Goal: Information Seeking & Learning: Learn about a topic

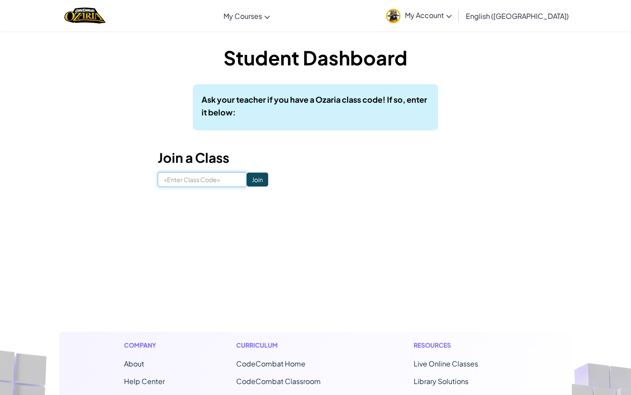
click at [205, 182] on input at bounding box center [202, 179] width 89 height 15
type input "?"
type input "\"
type input "ShelfDustYes"
click at [247, 181] on input "Join" at bounding box center [257, 179] width 21 height 14
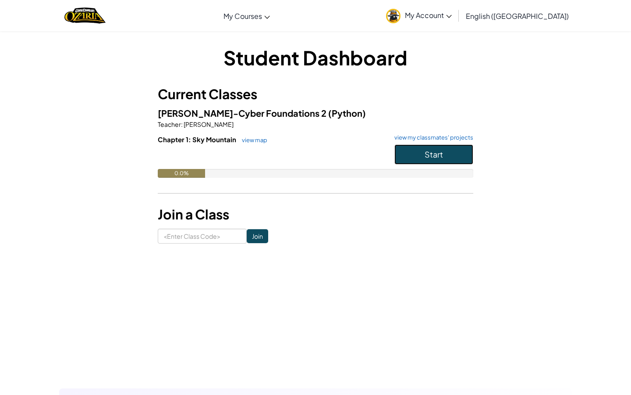
click at [461, 147] on button "Start" at bounding box center [434, 154] width 79 height 20
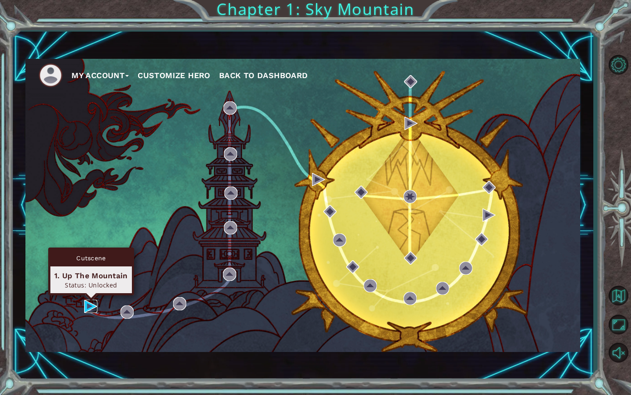
click at [94, 302] on img at bounding box center [90, 306] width 13 height 13
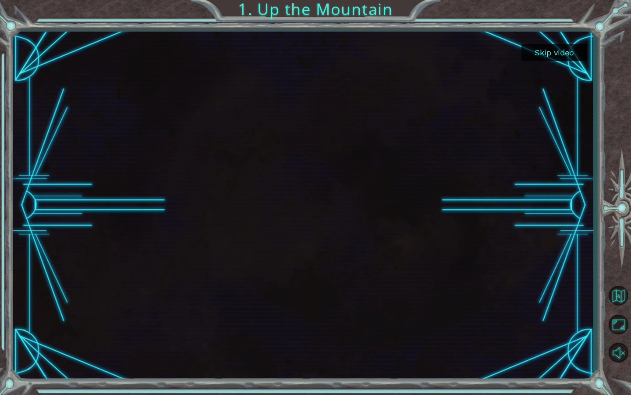
click at [558, 38] on div at bounding box center [303, 205] width 581 height 347
click at [553, 44] on button "Skip video" at bounding box center [555, 52] width 66 height 17
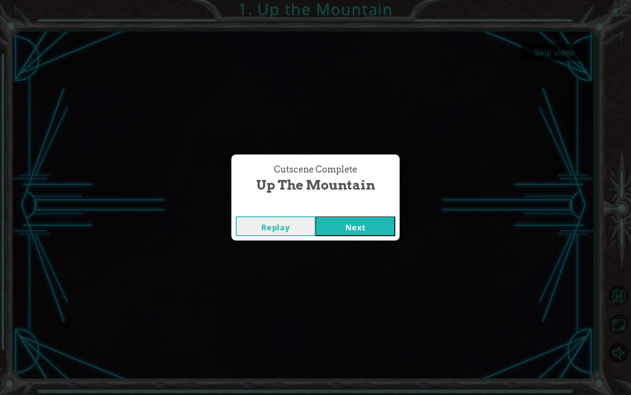
click at [353, 223] on button "Next" at bounding box center [356, 226] width 80 height 20
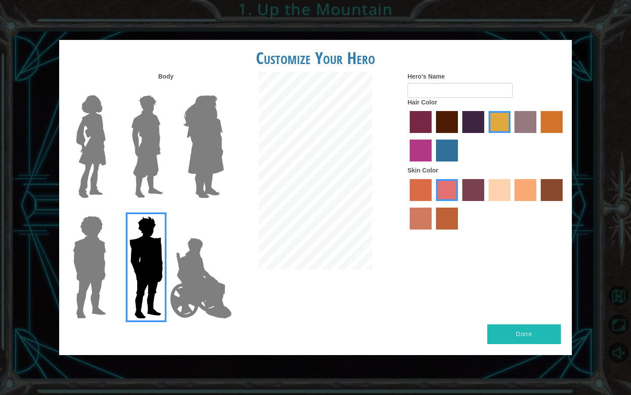
click at [501, 186] on label "sandy beach skin color" at bounding box center [500, 190] width 22 height 22
click at [486, 204] on input "sandy beach skin color" at bounding box center [486, 204] width 0 height 0
click at [537, 192] on div at bounding box center [487, 205] width 158 height 57
click at [550, 184] on label "karma skin color" at bounding box center [552, 190] width 22 height 22
click at [538, 204] on input "karma skin color" at bounding box center [538, 204] width 0 height 0
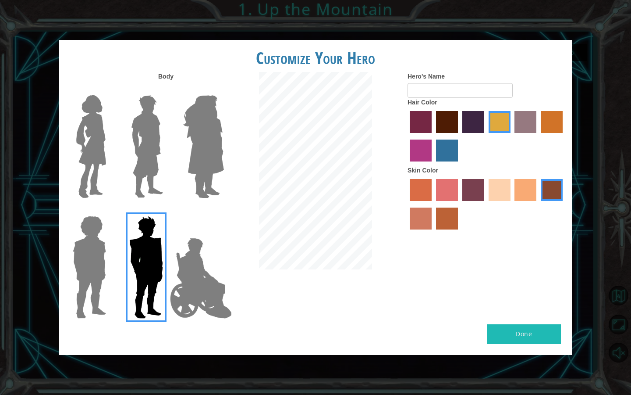
click at [528, 187] on label "tacao skin color" at bounding box center [526, 190] width 22 height 22
click at [512, 204] on input "tacao skin color" at bounding box center [512, 204] width 0 height 0
click at [492, 192] on label "sandy beach skin color" at bounding box center [500, 190] width 22 height 22
click at [486, 204] on input "sandy beach skin color" at bounding box center [486, 204] width 0 height 0
click at [512, 196] on div at bounding box center [487, 205] width 158 height 57
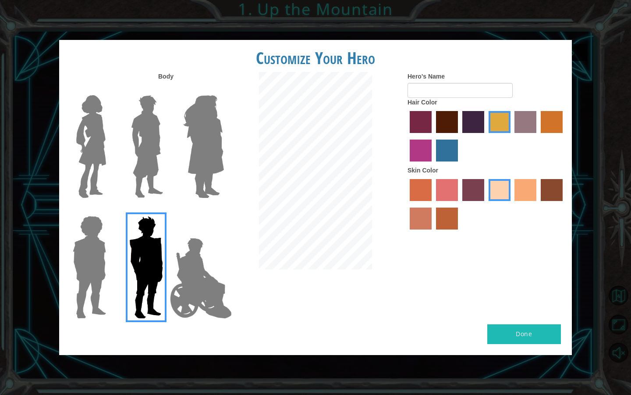
click at [524, 193] on label "tacao skin color" at bounding box center [526, 190] width 22 height 22
click at [512, 204] on input "tacao skin color" at bounding box center [512, 204] width 0 height 0
click at [447, 152] on label "lachmara hair color" at bounding box center [447, 150] width 22 height 22
click at [433, 164] on input "lachmara hair color" at bounding box center [433, 164] width 0 height 0
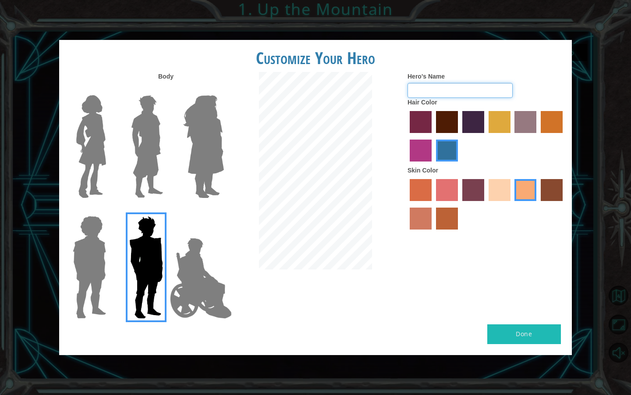
click at [458, 92] on input "Hero's Name" at bounding box center [460, 90] width 105 height 15
click at [97, 260] on img at bounding box center [89, 267] width 40 height 110
click at [110, 210] on input "Hero Steven" at bounding box center [110, 210] width 0 height 0
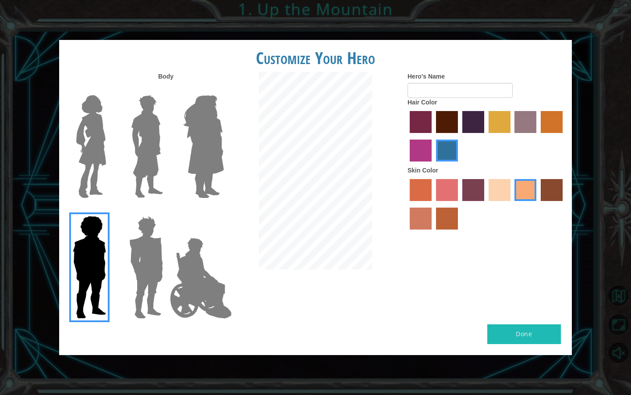
click at [111, 162] on div at bounding box center [87, 143] width 57 height 121
click at [98, 160] on img at bounding box center [91, 147] width 37 height 110
click at [110, 89] on input "Hero Connie" at bounding box center [110, 89] width 0 height 0
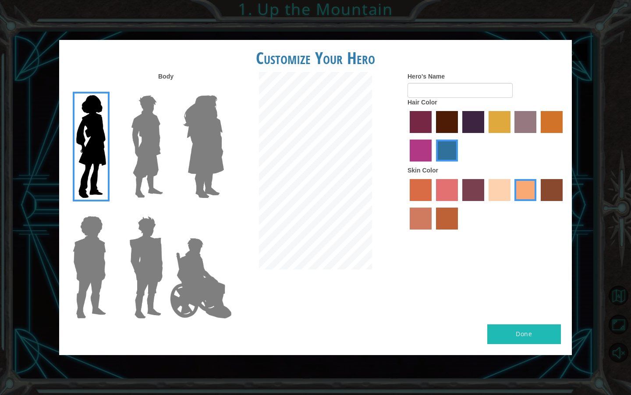
click at [143, 137] on img at bounding box center [147, 147] width 39 height 110
click at [167, 89] on input "Hero Lars" at bounding box center [167, 89] width 0 height 0
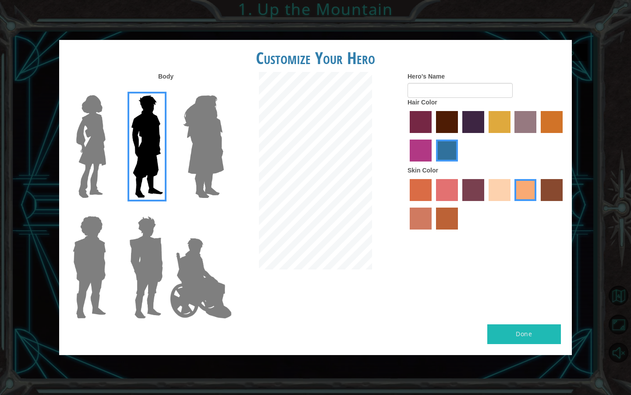
click at [182, 136] on img at bounding box center [204, 147] width 48 height 110
click at [224, 89] on input "Hero Amethyst" at bounding box center [224, 89] width 0 height 0
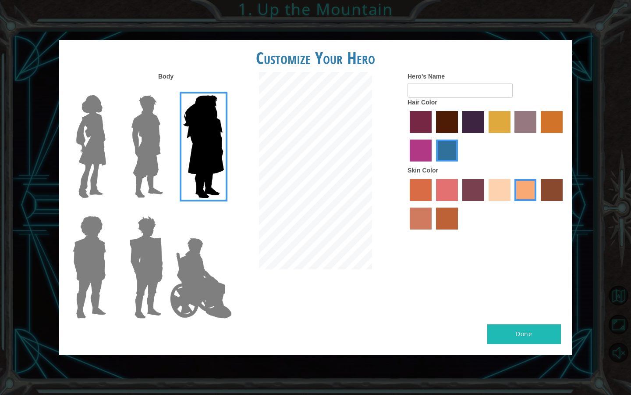
click at [117, 272] on div at bounding box center [144, 263] width 57 height 121
click at [147, 259] on img at bounding box center [146, 267] width 41 height 110
click at [167, 210] on input "Hero Garnet" at bounding box center [167, 210] width 0 height 0
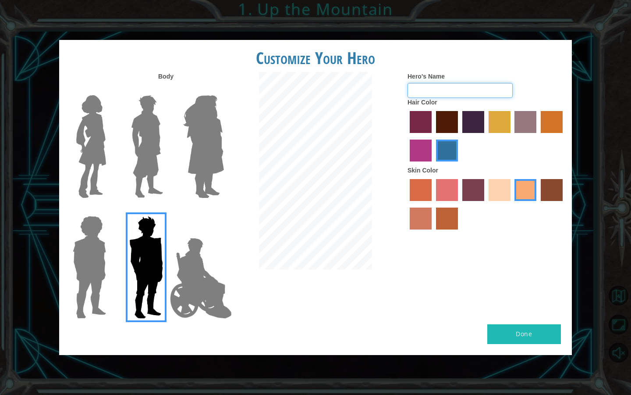
click at [469, 86] on input "Hero's Name" at bounding box center [460, 90] width 105 height 15
type input "[PERSON_NAME]"
click at [518, 333] on button "Done" at bounding box center [525, 334] width 74 height 20
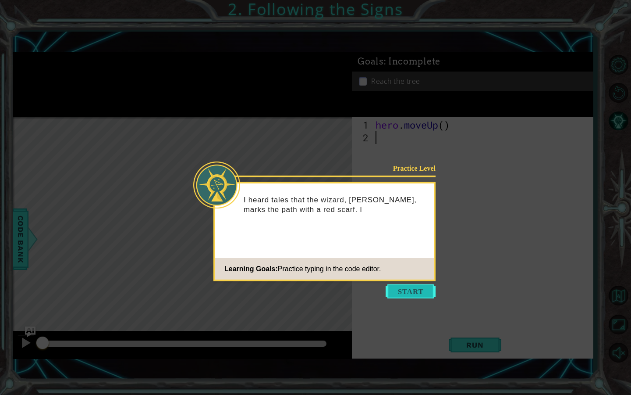
click at [406, 297] on button "Start" at bounding box center [411, 291] width 50 height 14
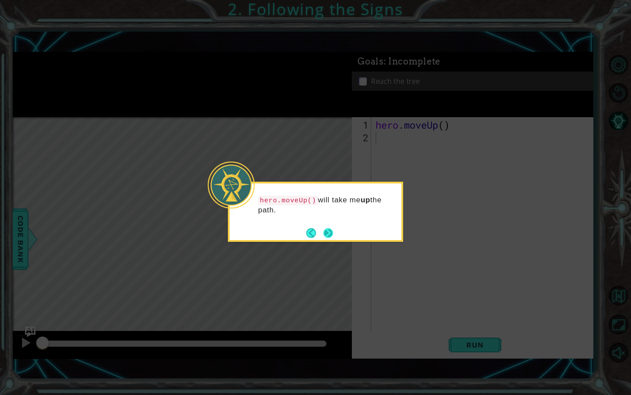
click at [328, 229] on button "Next" at bounding box center [329, 233] width 16 height 16
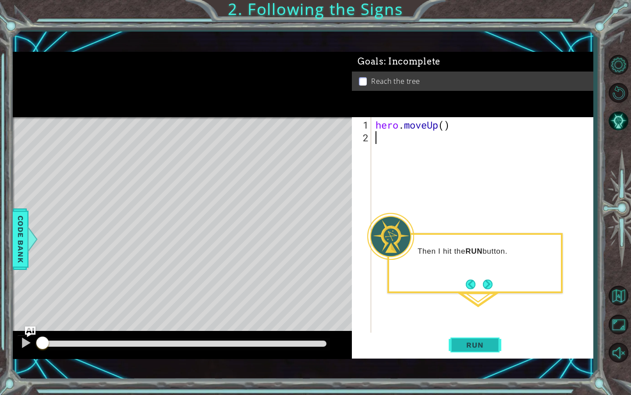
click at [460, 346] on span "Run" at bounding box center [475, 344] width 35 height 9
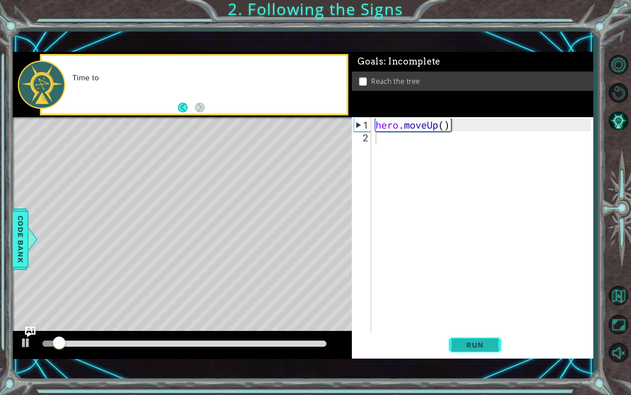
click at [460, 346] on span "Run" at bounding box center [475, 344] width 35 height 9
click at [386, 136] on div "hero . moveUp ( )" at bounding box center [484, 239] width 221 height 242
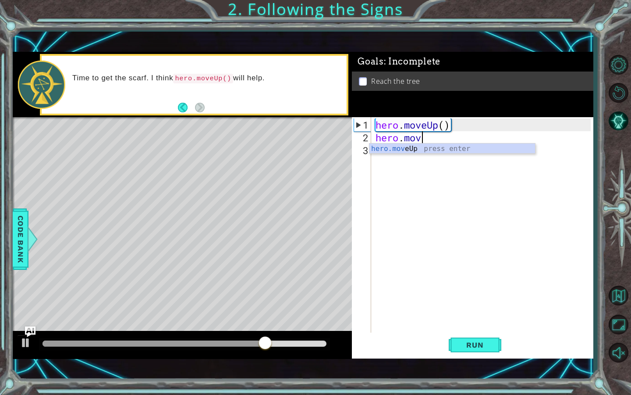
scroll to position [0, 2]
type textarea "hero.moveUp"
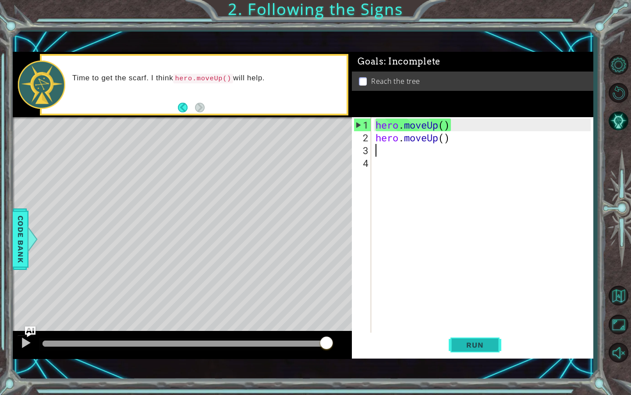
click at [477, 343] on span "Run" at bounding box center [475, 344] width 35 height 9
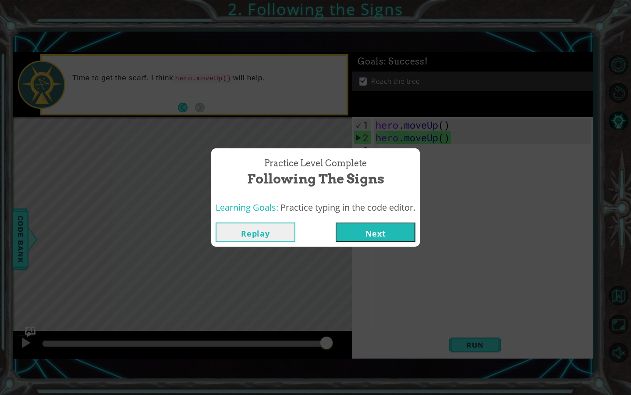
click at [386, 247] on div "Practice Level Complete Following the Signs Learning Goals: Practice typing in …" at bounding box center [315, 197] width 631 height 395
click at [394, 238] on button "Next" at bounding box center [376, 232] width 80 height 20
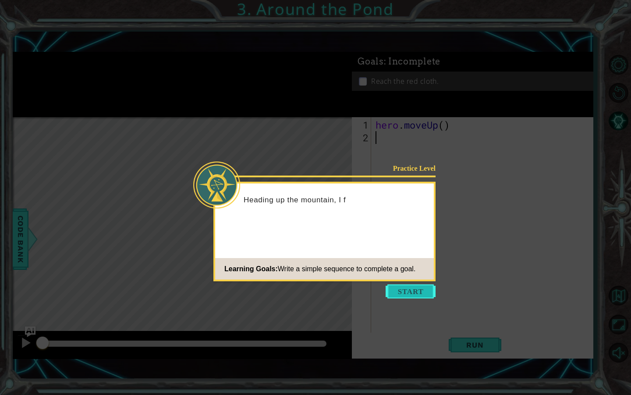
click at [420, 295] on button "Start" at bounding box center [411, 291] width 50 height 14
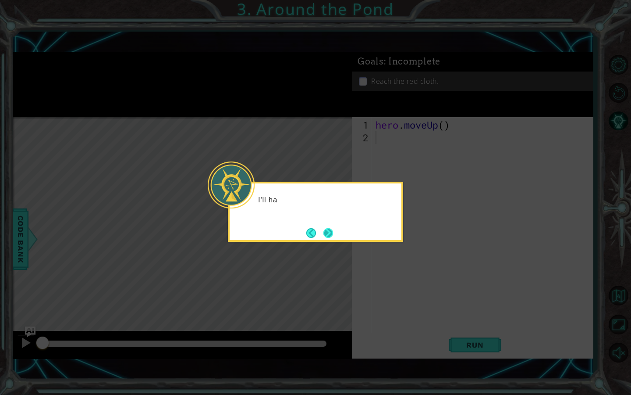
click at [334, 231] on button "Next" at bounding box center [329, 233] width 10 height 10
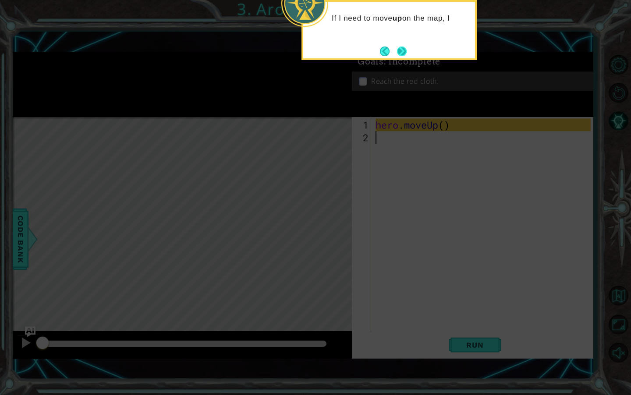
click at [401, 46] on button "Next" at bounding box center [402, 51] width 16 height 16
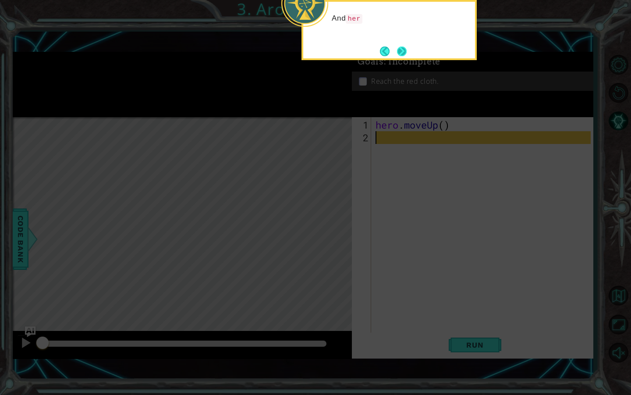
click at [401, 50] on button "Next" at bounding box center [402, 51] width 11 height 11
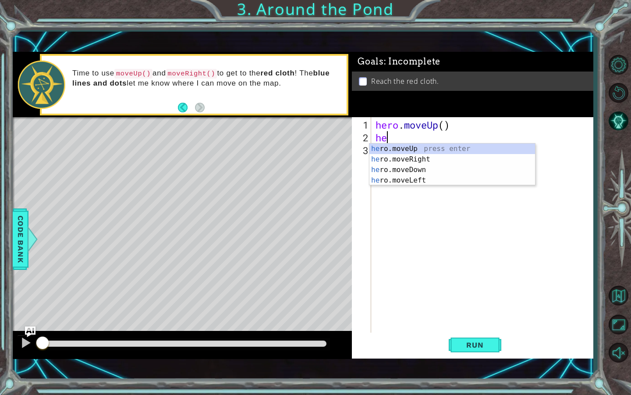
scroll to position [0, 0]
type textarea "hero"
click at [398, 161] on div "hero .moveUp press enter hero .moveRight press enter hero .moveDown press enter…" at bounding box center [453, 174] width 166 height 63
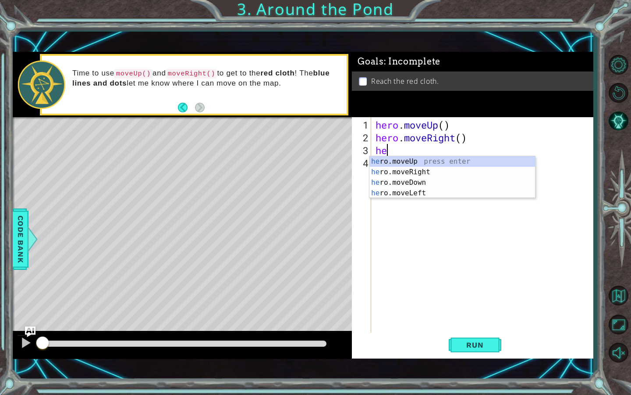
type textarea "her"
click at [420, 160] on div "her o.moveUp press enter her o.moveRight press enter her o.moveDown press enter…" at bounding box center [453, 187] width 166 height 63
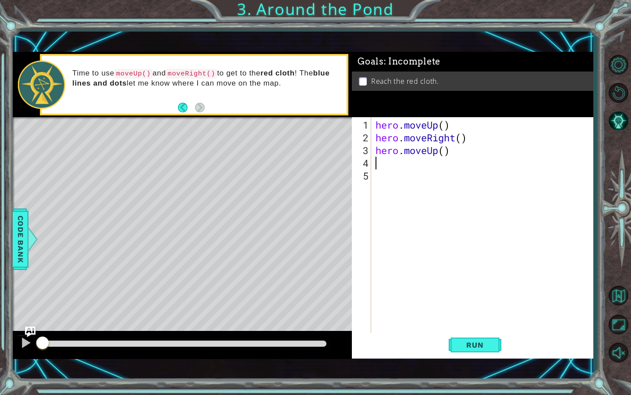
scroll to position [0, 0]
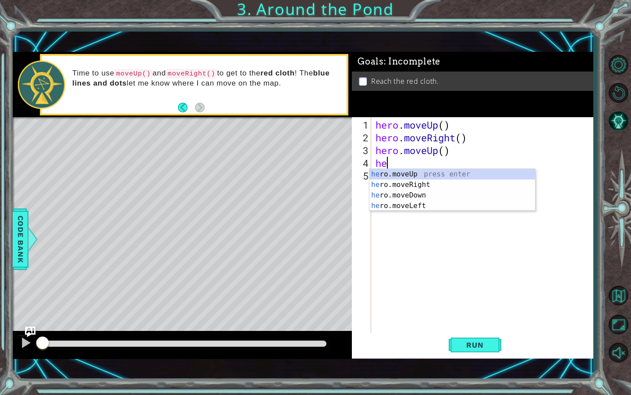
type textarea "her"
click at [410, 174] on div "her o.moveUp press enter her o.moveRight press enter her o.moveDown press enter…" at bounding box center [453, 200] width 166 height 63
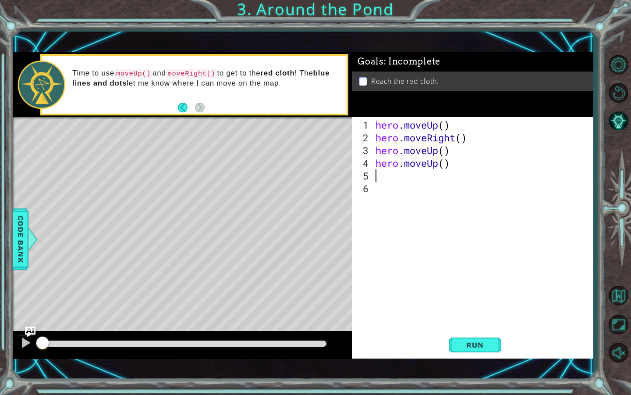
scroll to position [0, 0]
click at [471, 345] on span "Run" at bounding box center [475, 344] width 35 height 9
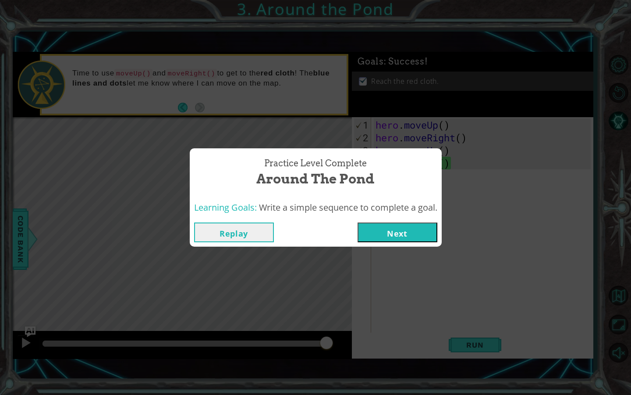
click at [417, 226] on button "Next" at bounding box center [398, 232] width 80 height 20
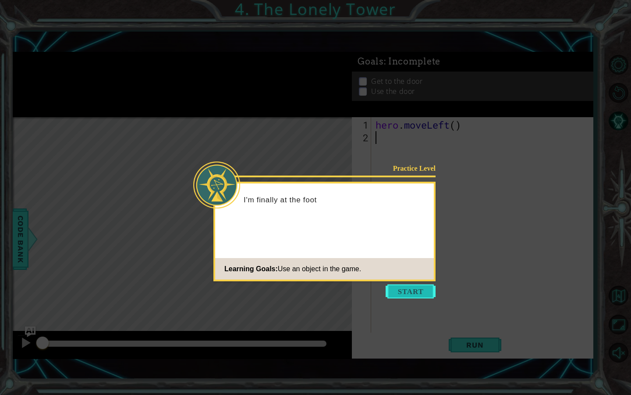
click at [415, 286] on button "Start" at bounding box center [411, 291] width 50 height 14
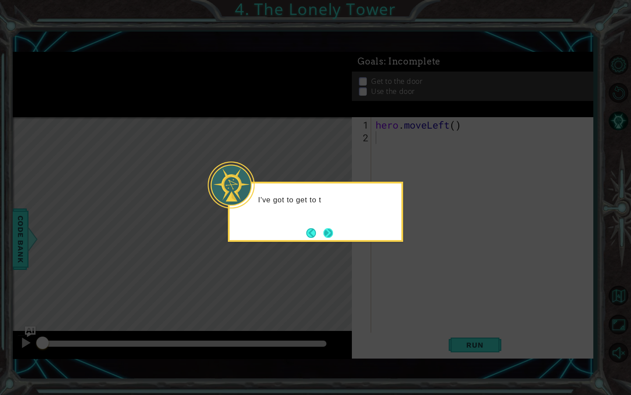
click at [331, 231] on button "Next" at bounding box center [328, 232] width 14 height 14
click at [325, 230] on button "Next" at bounding box center [329, 233] width 12 height 12
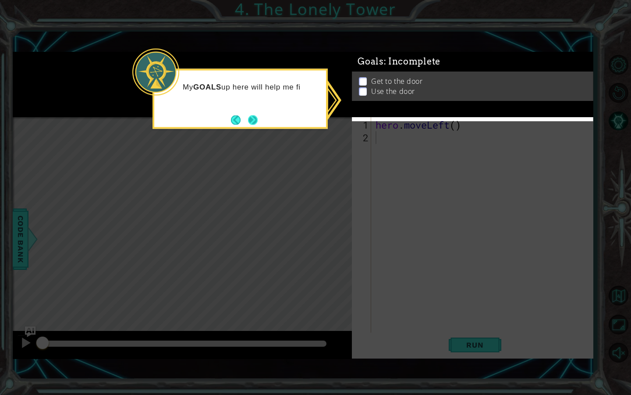
click at [251, 114] on button "Next" at bounding box center [253, 120] width 12 height 12
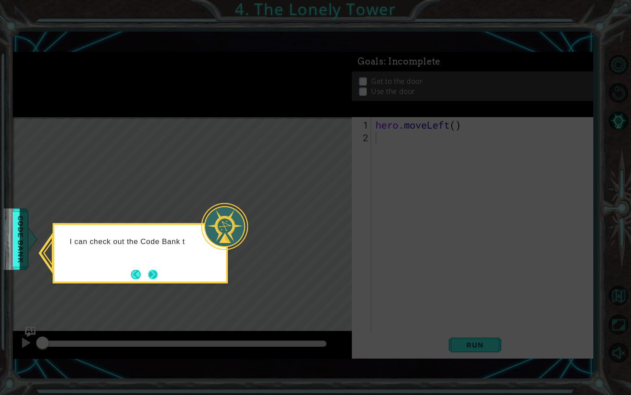
click at [159, 271] on button "Next" at bounding box center [153, 274] width 14 height 14
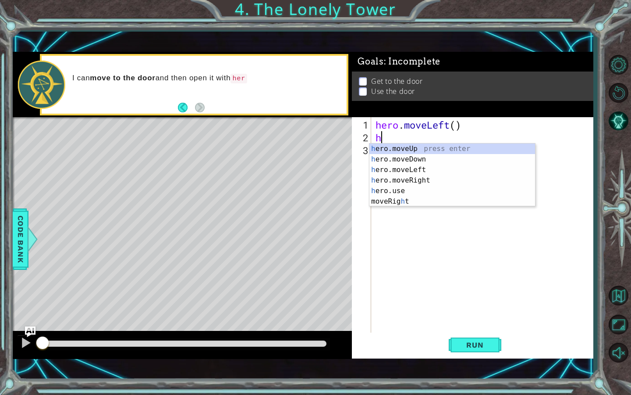
type textarea "her"
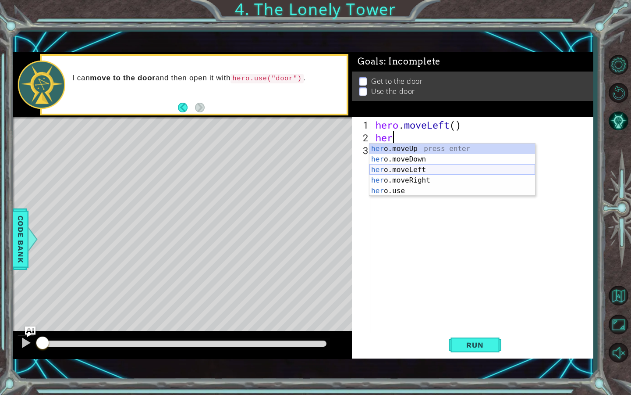
click at [407, 167] on div "her o.moveUp press enter her o.moveDown press enter her o.moveLeft press enter …" at bounding box center [453, 180] width 166 height 74
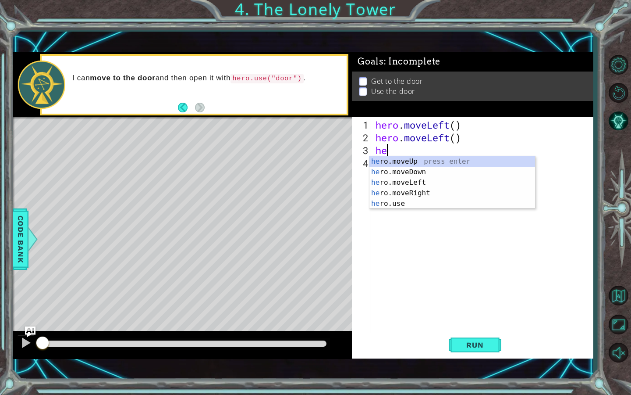
type textarea "her"
click at [424, 159] on div "her o.moveUp press enter her o.moveDown press enter her o.moveLeft press enter …" at bounding box center [453, 193] width 166 height 74
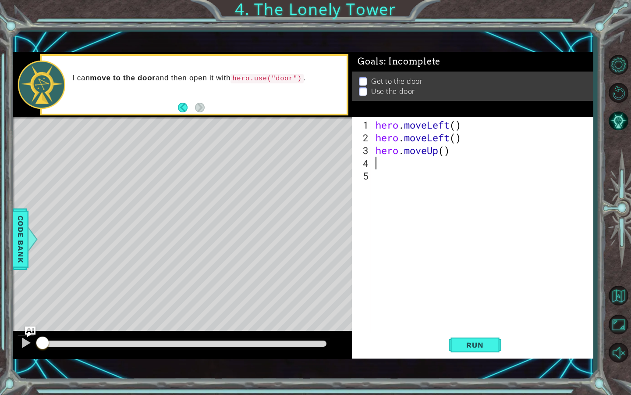
scroll to position [0, 0]
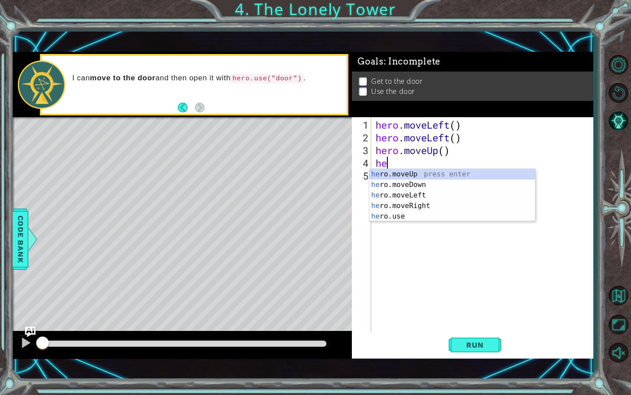
type textarea "her"
click at [428, 169] on div "her o.moveUp press enter her o.moveDown press enter her o.moveLeft press enter …" at bounding box center [453, 206] width 166 height 74
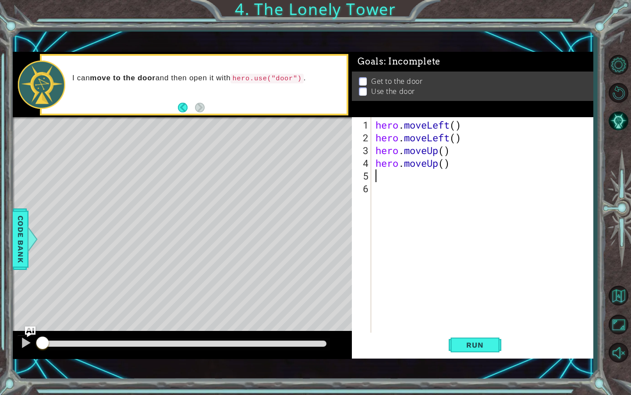
scroll to position [0, 0]
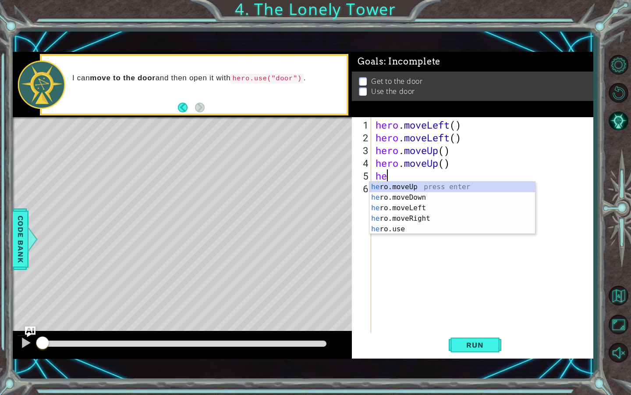
type textarea "her"
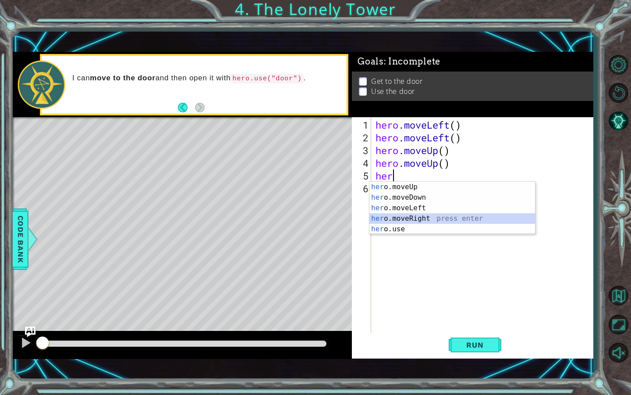
click at [425, 219] on div "her o.moveUp press enter her o.moveDown press enter her o.moveLeft press enter …" at bounding box center [453, 219] width 166 height 74
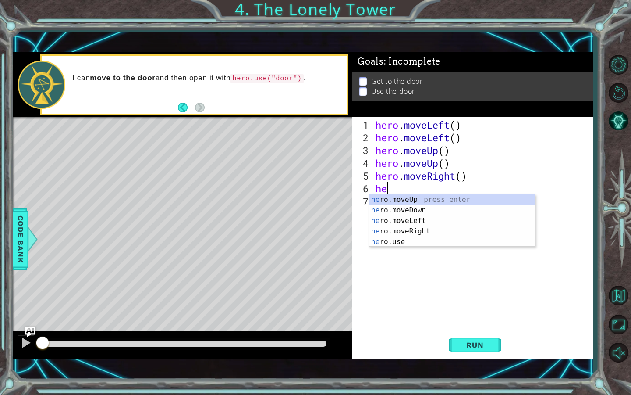
type textarea "her"
click at [425, 230] on div "her o.moveUp press enter her o.moveDown press enter her o.moveLeft press enter …" at bounding box center [453, 231] width 166 height 74
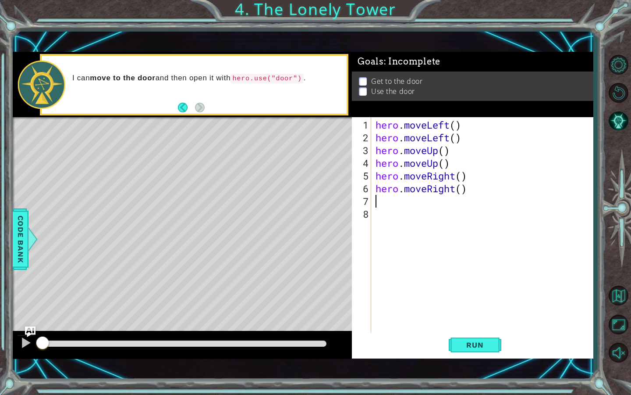
scroll to position [0, 0]
click at [457, 344] on button "Run" at bounding box center [475, 344] width 53 height 24
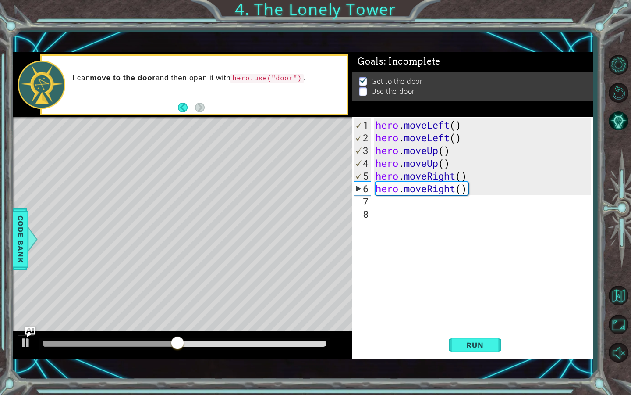
type textarea "y"
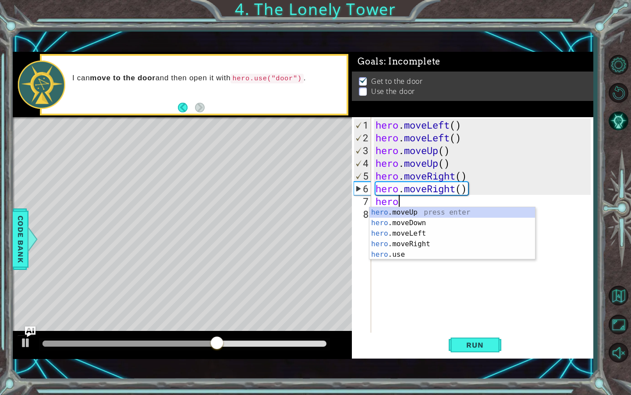
scroll to position [0, 0]
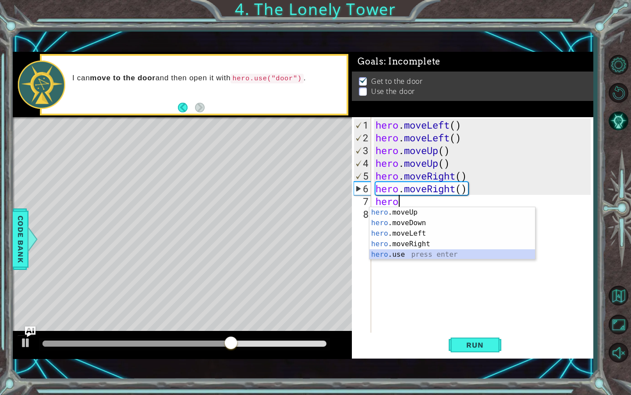
click at [446, 254] on div "hero .moveUp press enter hero .moveDown press enter hero .moveLeft press enter …" at bounding box center [453, 244] width 166 height 74
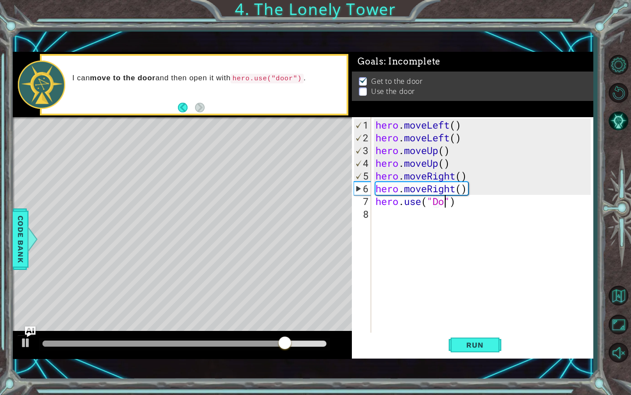
scroll to position [0, 4]
click at [465, 341] on span "Run" at bounding box center [475, 344] width 35 height 9
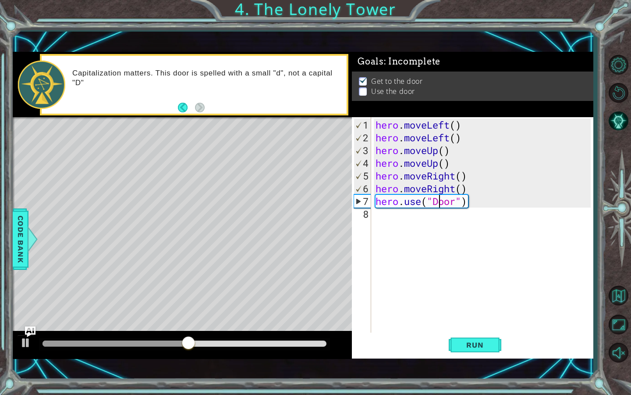
click at [439, 200] on div "hero . moveLeft ( ) hero . moveLeft ( ) hero . moveUp ( ) hero . moveUp ( ) her…" at bounding box center [484, 239] width 221 height 242
type textarea "hero.use("door")"
click at [475, 338] on button "Run" at bounding box center [475, 344] width 53 height 24
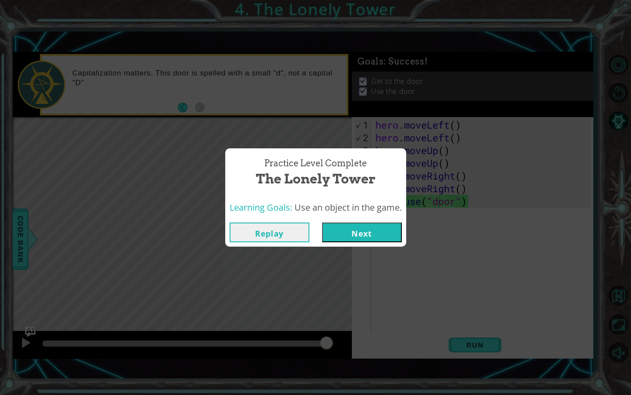
click at [351, 228] on button "Next" at bounding box center [362, 232] width 80 height 20
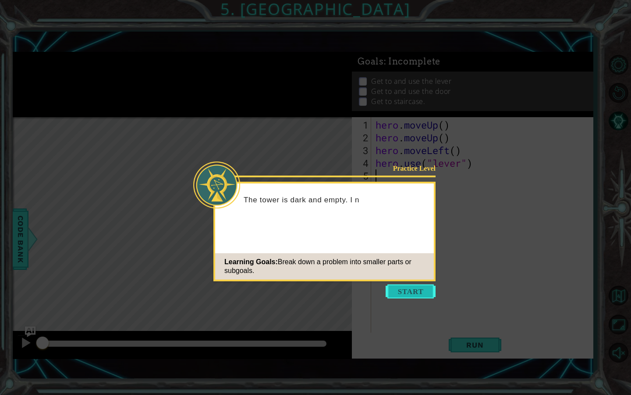
click at [407, 289] on button "Start" at bounding box center [411, 291] width 50 height 14
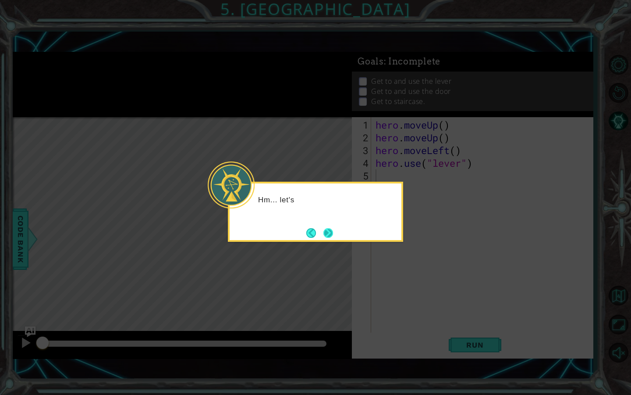
click at [335, 234] on button "Next" at bounding box center [328, 233] width 14 height 14
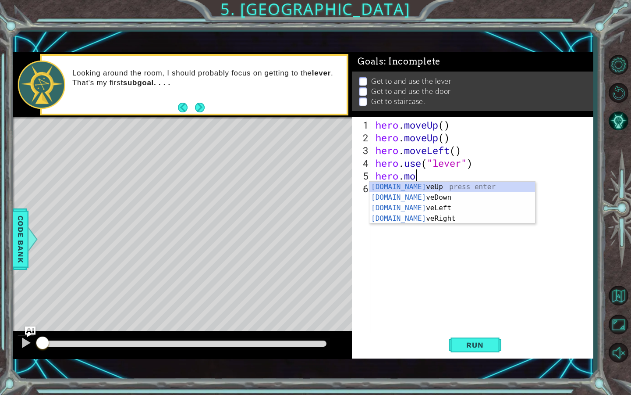
scroll to position [0, 2]
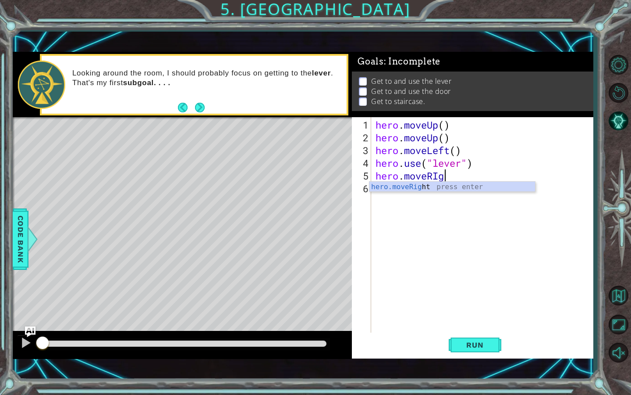
type textarea "hero.moveRIght"
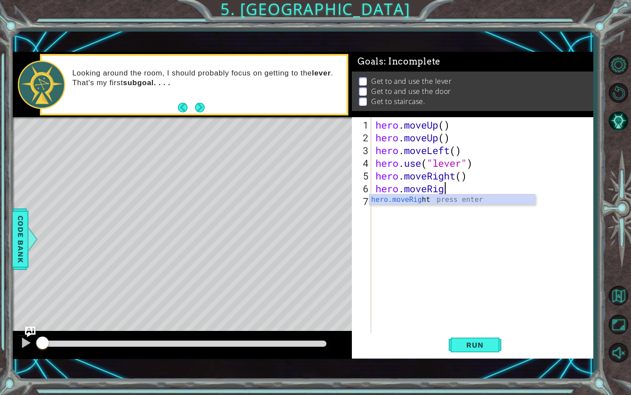
type textarea "hero.moveRight"
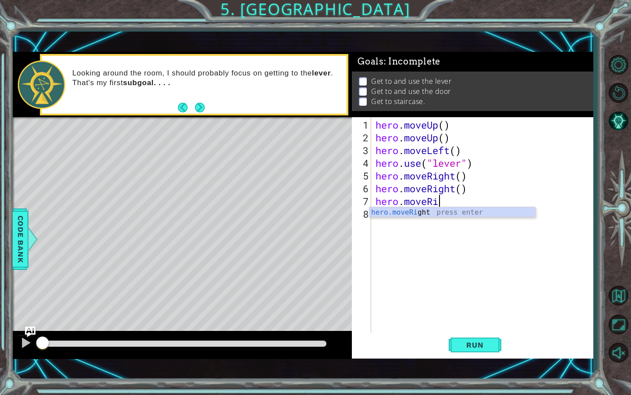
type textarea "hero.moveRight"
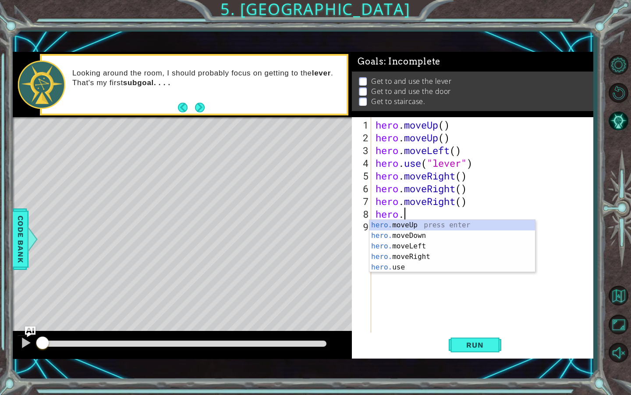
scroll to position [0, 1]
click at [402, 267] on div "hero. moveUp press enter hero. moveDown press enter hero. moveLeft press enter …" at bounding box center [453, 257] width 166 height 74
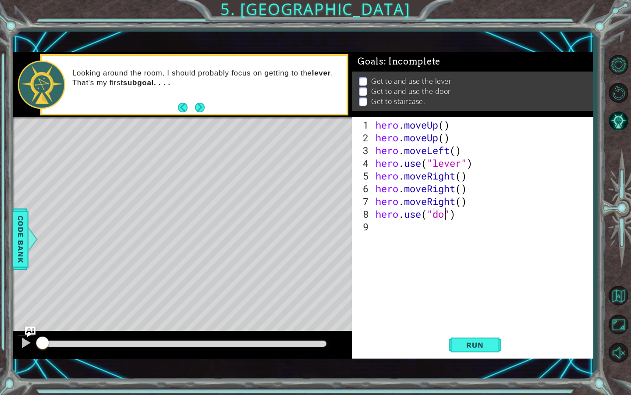
scroll to position [0, 4]
type textarea "hero.use("door")"
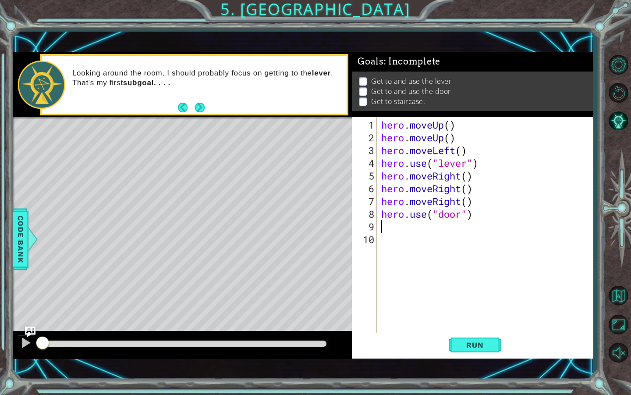
scroll to position [0, 0]
click at [456, 340] on button "Run" at bounding box center [475, 344] width 53 height 24
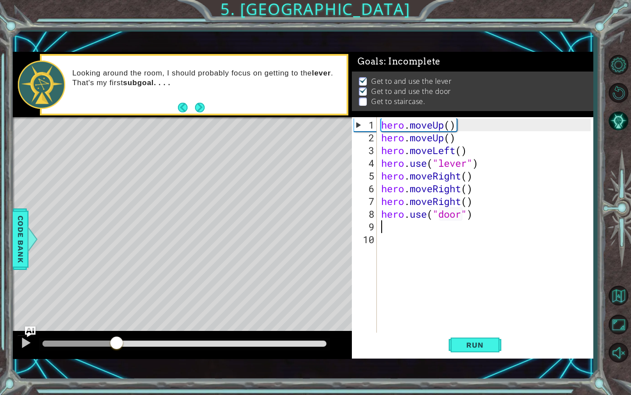
drag, startPoint x: 64, startPoint y: 342, endPoint x: 117, endPoint y: 342, distance: 53.1
click at [117, 342] on div at bounding box center [117, 343] width 16 height 16
drag, startPoint x: 145, startPoint y: 343, endPoint x: 345, endPoint y: 346, distance: 200.0
click at [345, 346] on div at bounding box center [182, 345] width 339 height 28
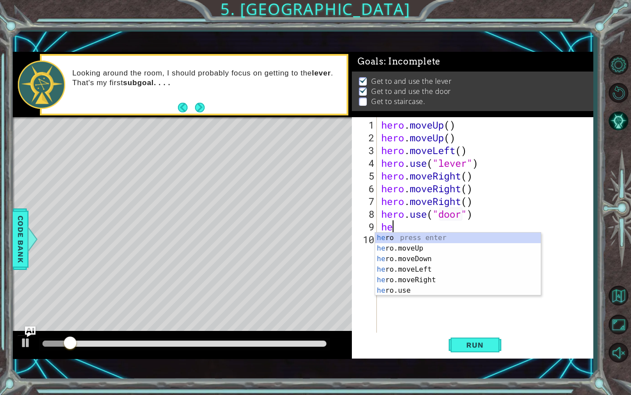
type textarea "hero"
click at [407, 247] on div "hero press enter hero .moveUp press enter hero .moveDown press enter hero .move…" at bounding box center [458, 274] width 166 height 84
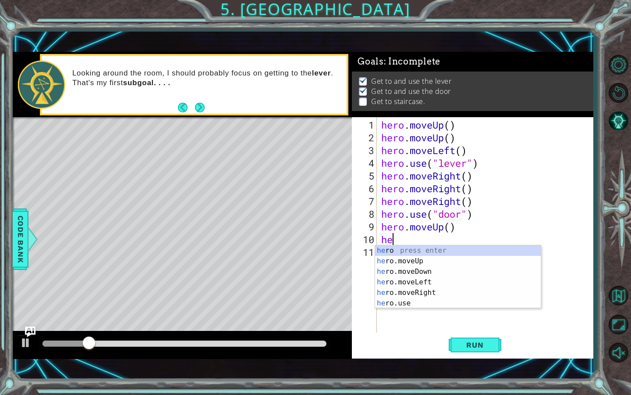
type textarea "her"
click at [422, 257] on div "her o press enter her o.moveUp press enter her o.moveDown press enter her o.mov…" at bounding box center [458, 287] width 166 height 84
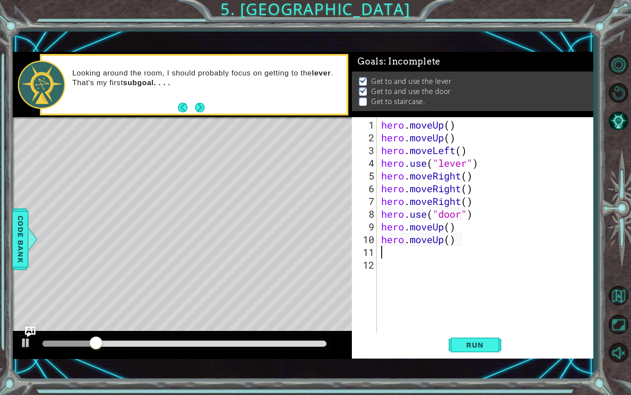
scroll to position [0, 0]
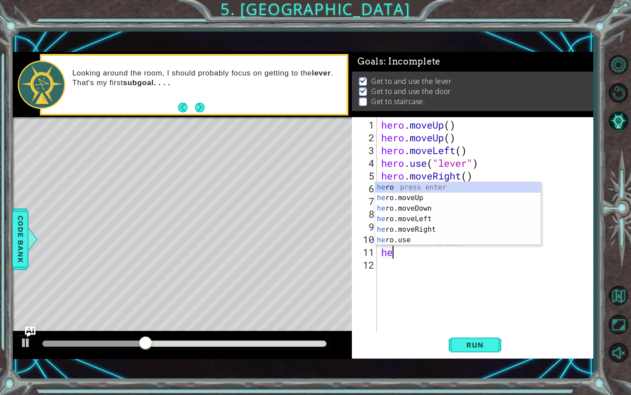
type textarea "her"
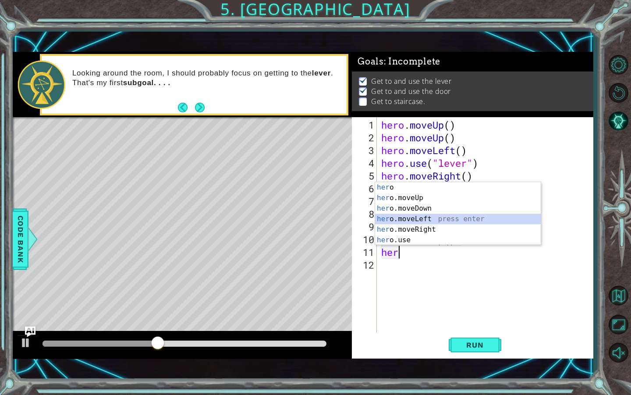
click at [417, 215] on div "her o press enter her o.moveUp press enter her o.moveDown press enter her o.mov…" at bounding box center [458, 224] width 166 height 84
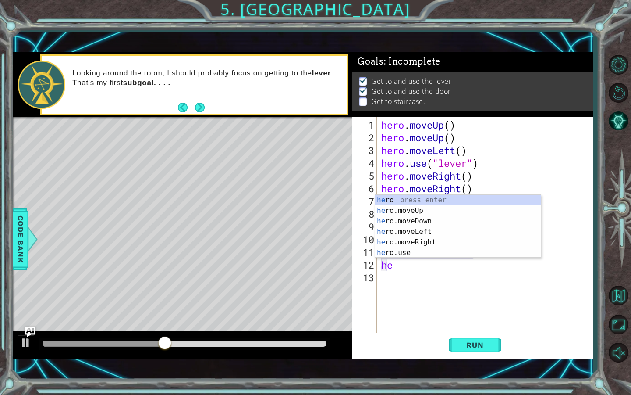
type textarea "her"
click at [431, 230] on div "her o press enter her o.moveUp press enter her o.moveDown press enter her o.mov…" at bounding box center [458, 237] width 166 height 84
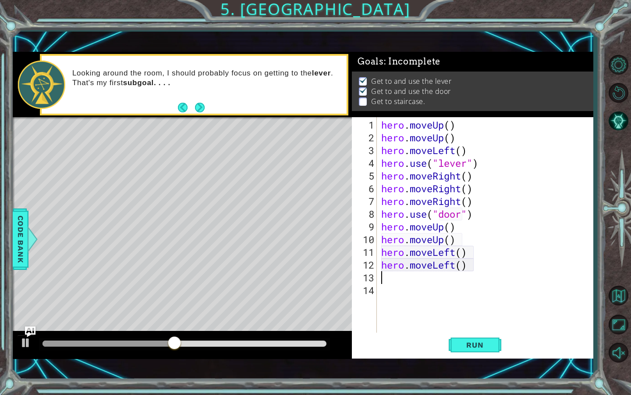
scroll to position [0, 0]
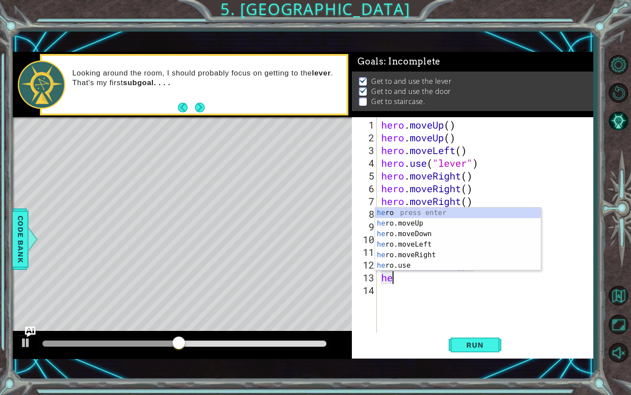
type textarea "her"
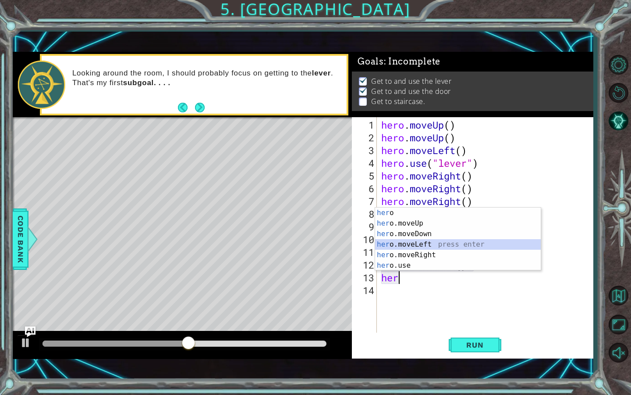
click at [426, 243] on div "her o press enter her o.moveUp press enter her o.moveDown press enter her o.mov…" at bounding box center [458, 249] width 166 height 84
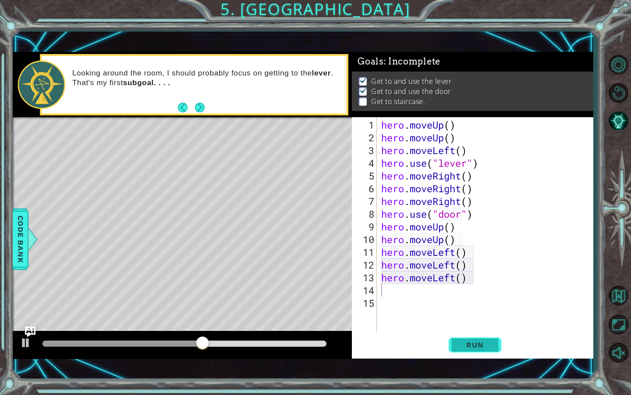
click at [466, 346] on span "Run" at bounding box center [475, 344] width 35 height 9
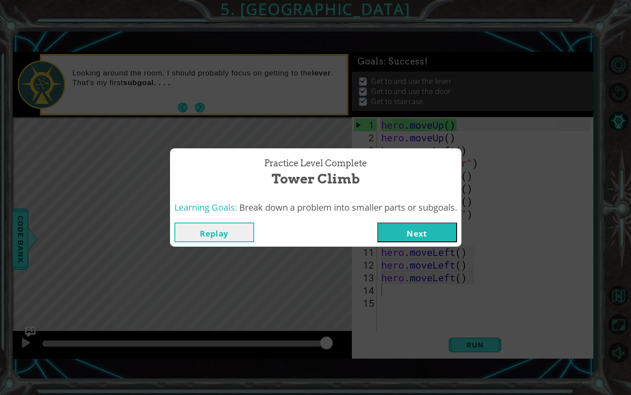
click at [447, 232] on button "Next" at bounding box center [418, 232] width 80 height 20
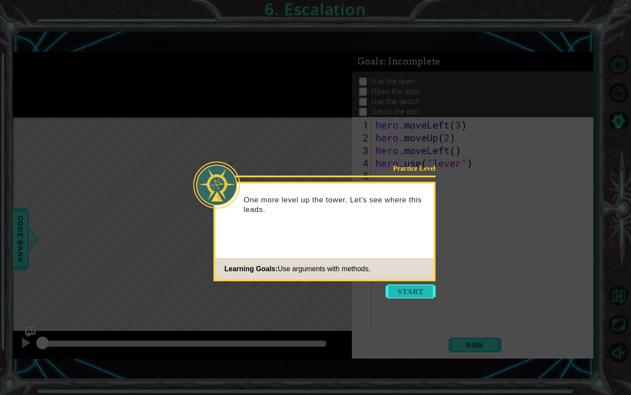
click at [409, 289] on button "Start" at bounding box center [411, 291] width 50 height 14
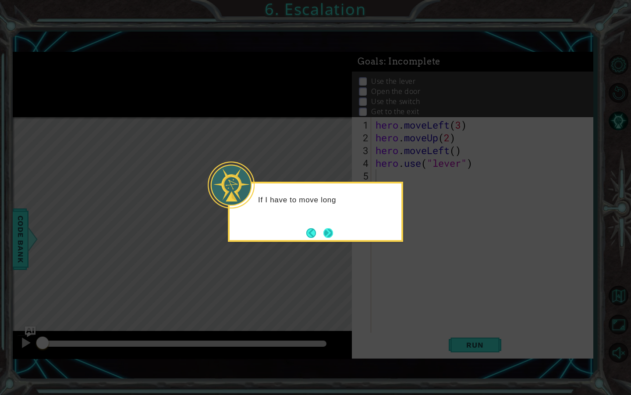
click at [333, 235] on button "Next" at bounding box center [328, 232] width 15 height 15
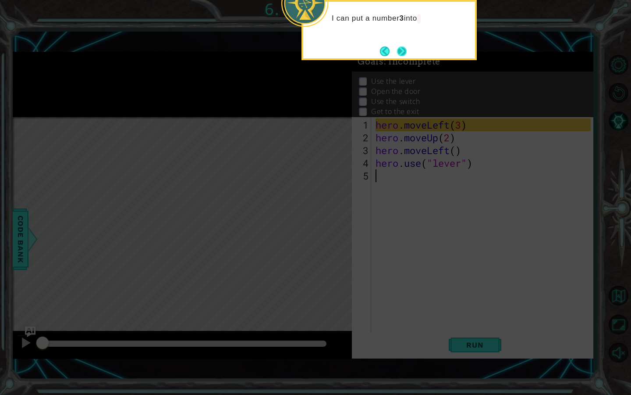
click at [404, 48] on button "Next" at bounding box center [402, 51] width 15 height 15
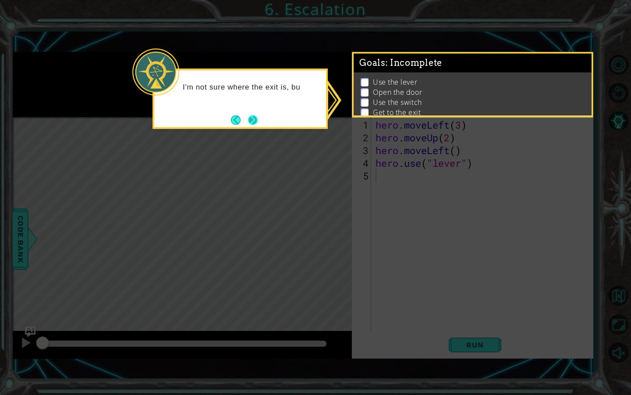
click at [255, 119] on button "Next" at bounding box center [253, 119] width 11 height 11
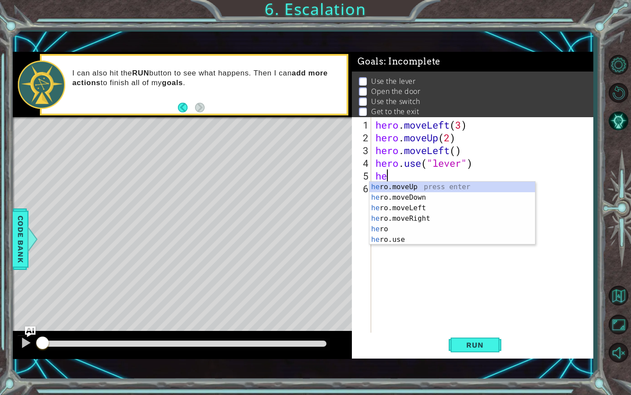
scroll to position [0, 0]
click at [425, 209] on div "her o.moveUp press enter her o.moveDown press enter her o.moveLeft press enter …" at bounding box center [453, 224] width 166 height 84
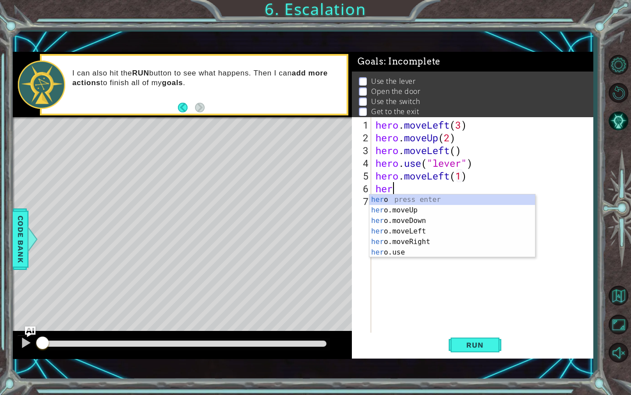
scroll to position [0, 4]
click at [416, 210] on div "her o press enter her o.moveUp press enter her o.moveDown press enter her o.mov…" at bounding box center [453, 236] width 166 height 84
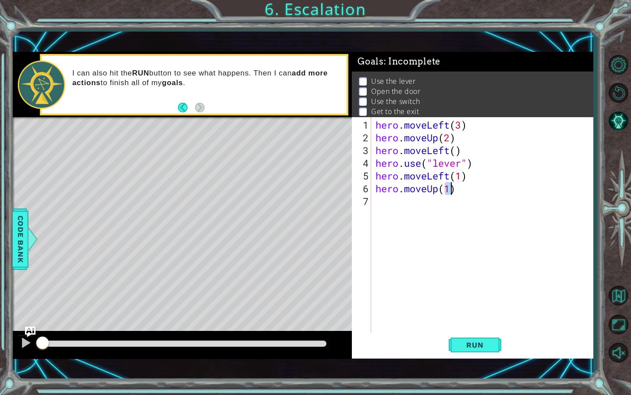
scroll to position [0, 3]
type textarea "hero.moveUp(2)"
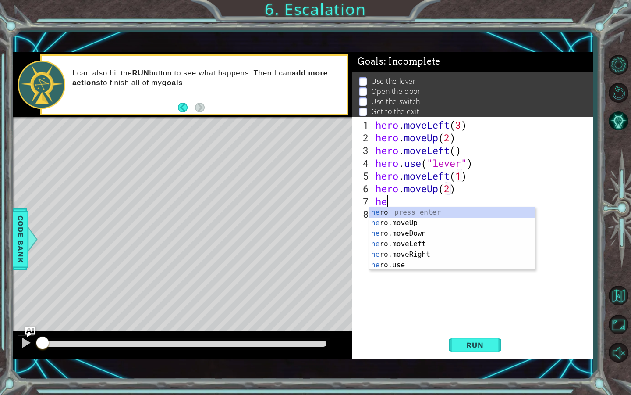
scroll to position [0, 0]
click at [400, 252] on div "her o press enter her o.moveUp press enter her o.moveDown press enter her o.mov…" at bounding box center [453, 249] width 166 height 84
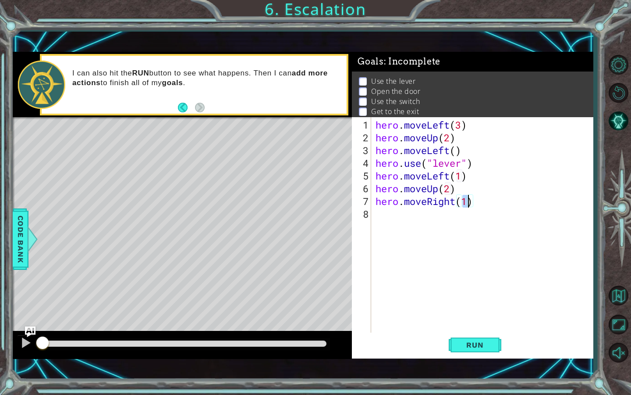
type textarea "hero.moveRight(2)"
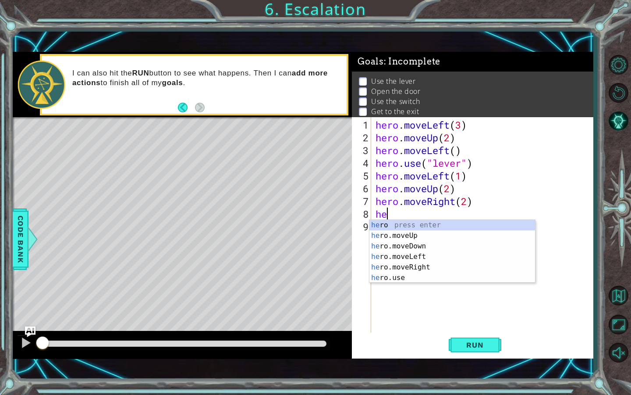
type textarea "her"
click at [410, 283] on div "hero . moveLeft ( 3 ) hero . moveUp ( 2 ) hero . moveLeft ( ) hero . use ( "lev…" at bounding box center [484, 239] width 221 height 242
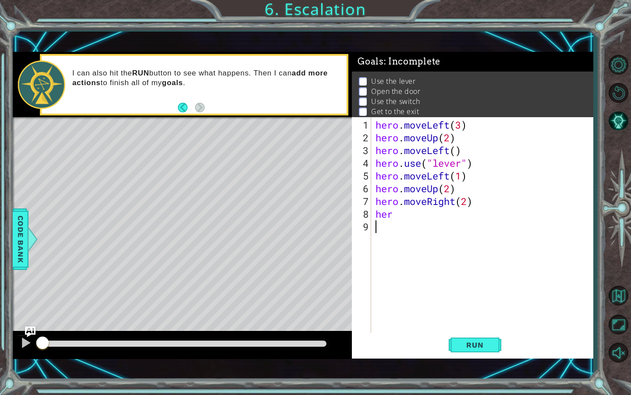
scroll to position [0, 0]
click at [391, 214] on div "hero . moveLeft ( 3 ) hero . moveUp ( 2 ) hero . moveLeft ( ) hero . use ( "lev…" at bounding box center [484, 239] width 221 height 242
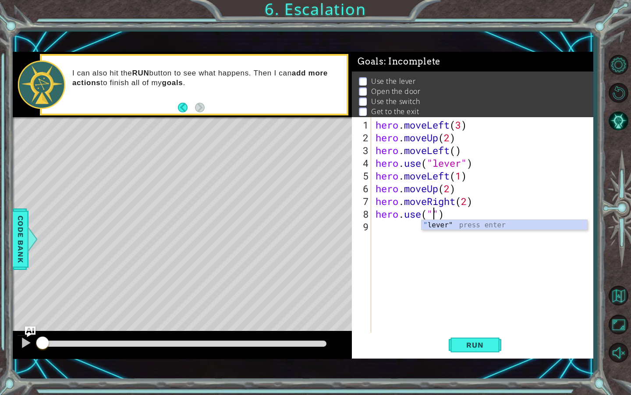
type textarea "hero.use("\")"
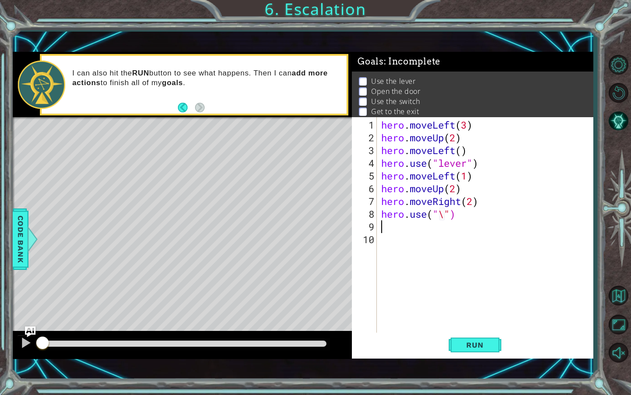
scroll to position [0, 0]
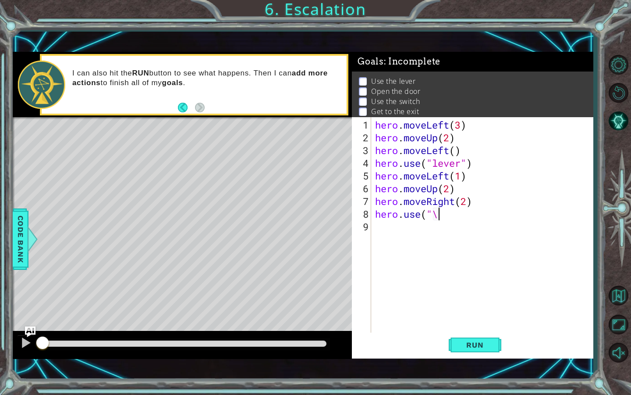
type textarea "hero.use("
type textarea "hero.use("lever")"
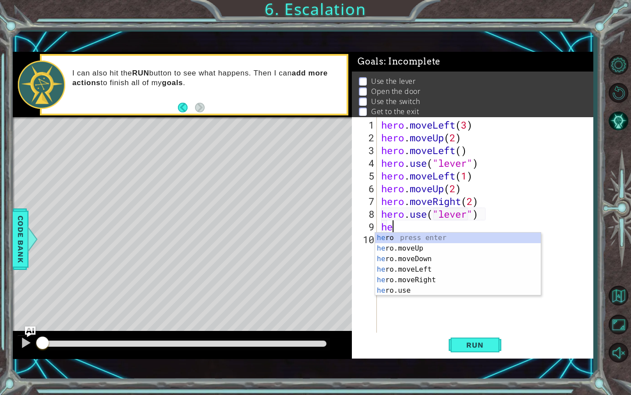
scroll to position [0, 0]
click at [410, 279] on div "her o press enter her o.moveUp press enter her o.moveDown press enter her o.mov…" at bounding box center [458, 274] width 166 height 84
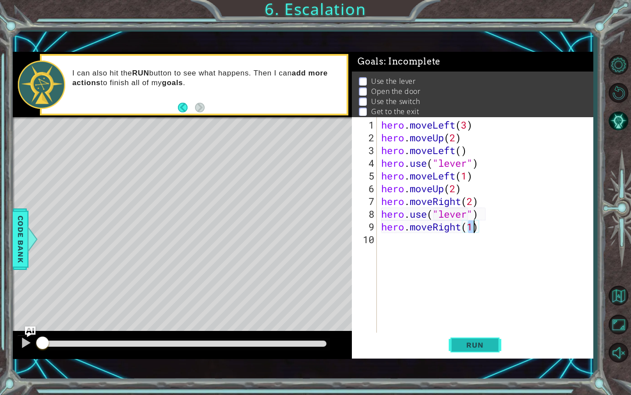
click at [461, 343] on span "Run" at bounding box center [475, 344] width 35 height 9
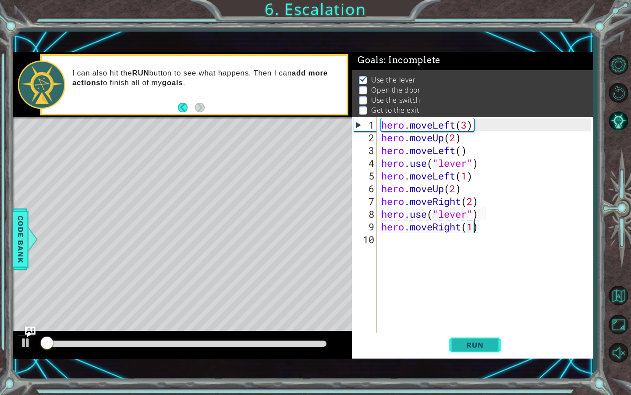
scroll to position [2, 0]
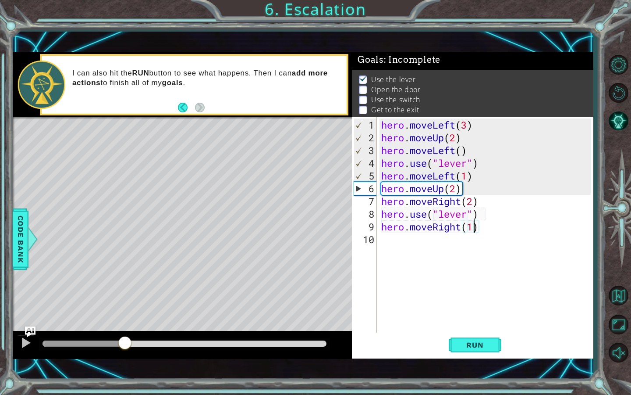
drag, startPoint x: 64, startPoint y: 343, endPoint x: 125, endPoint y: 339, distance: 61.5
click at [125, 339] on div at bounding box center [125, 343] width 16 height 16
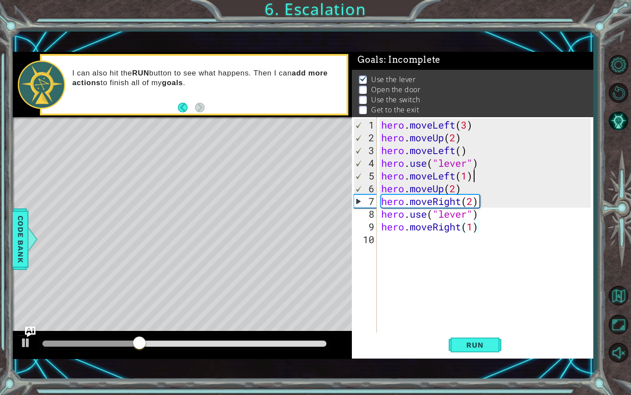
click at [477, 177] on div "hero . moveLeft ( 3 ) hero . moveUp ( 2 ) hero . moveLeft ( ) hero . use ( "lev…" at bounding box center [488, 239] width 216 height 242
type textarea "hero.moveLeft(1)"
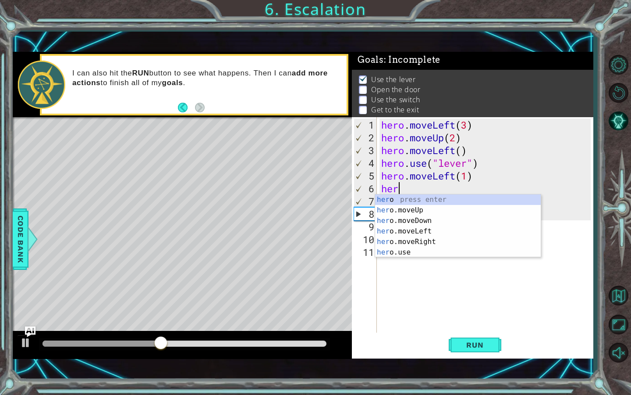
scroll to position [0, 0]
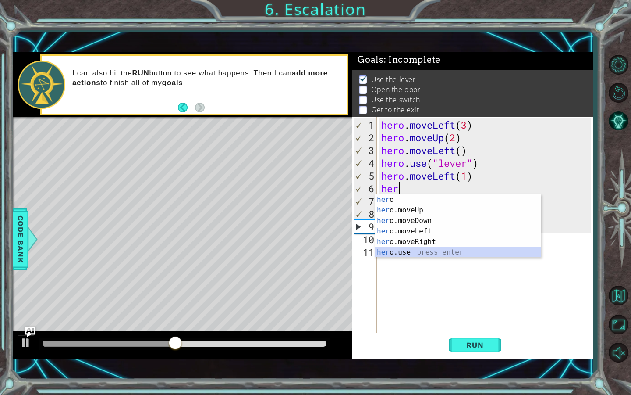
click at [432, 250] on div "her o press enter her o.moveUp press enter her o.moveDown press enter her o.mov…" at bounding box center [458, 236] width 166 height 84
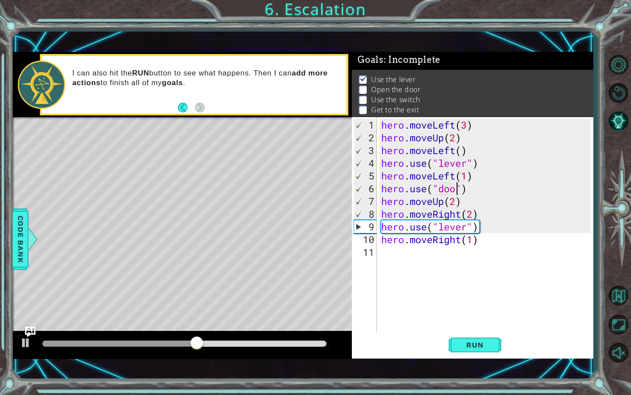
type textarea "hero.use("door")"
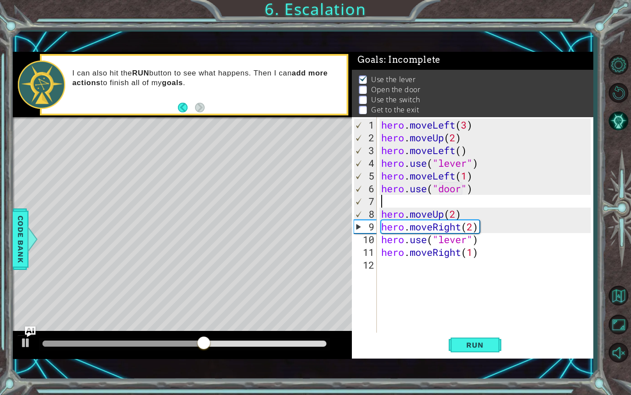
scroll to position [0, 0]
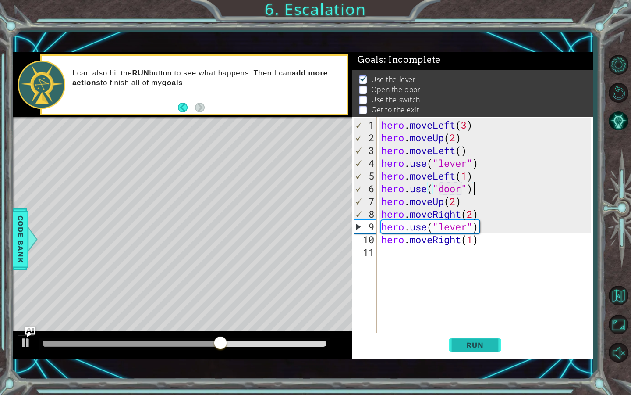
click at [468, 347] on span "Run" at bounding box center [475, 344] width 35 height 9
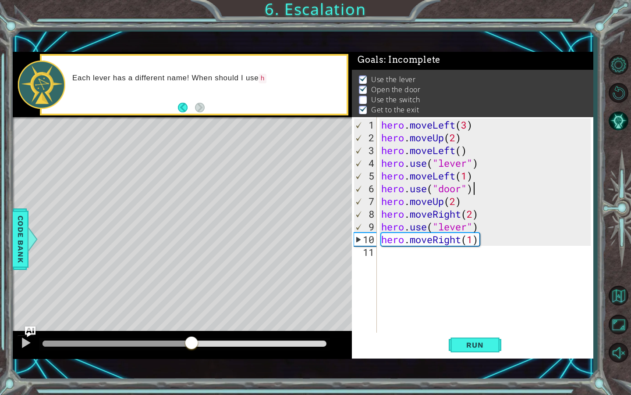
drag, startPoint x: 53, startPoint y: 339, endPoint x: 191, endPoint y: 343, distance: 137.7
click at [191, 343] on div at bounding box center [192, 343] width 16 height 16
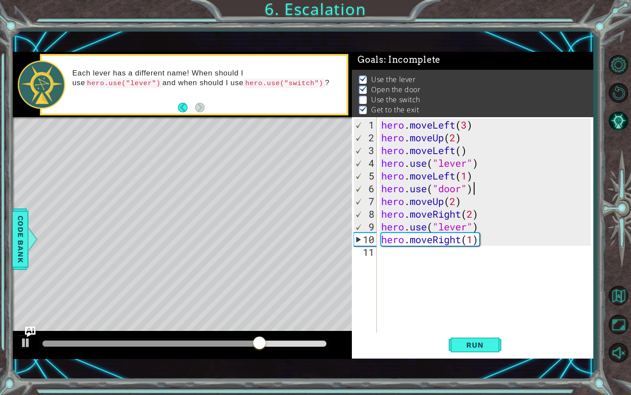
click at [467, 225] on div "hero . moveLeft ( 3 ) hero . moveUp ( 2 ) hero . moveLeft ( ) hero . use ( "lev…" at bounding box center [488, 239] width 216 height 242
type textarea "hero.use("switch")"
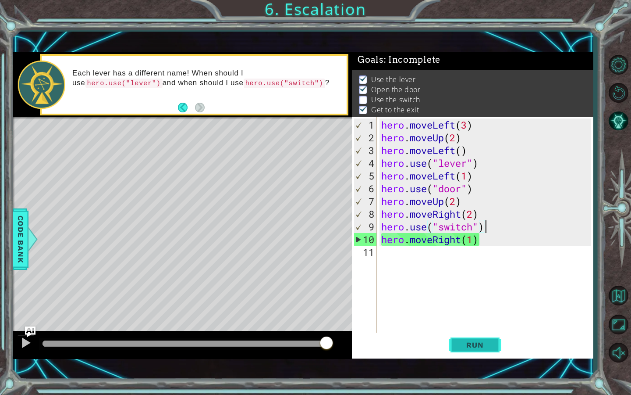
type textarea "hero.use("switch")"
click at [486, 340] on span "Run" at bounding box center [475, 344] width 35 height 9
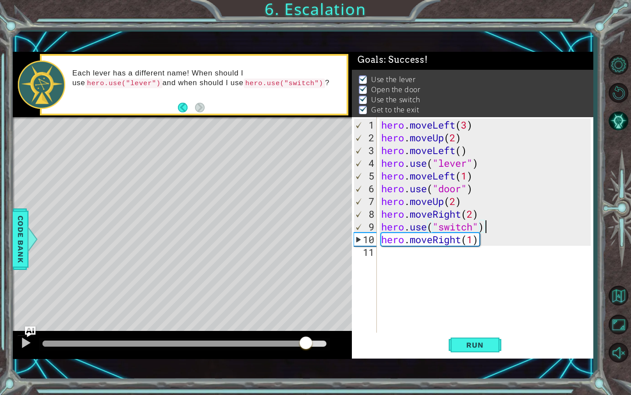
drag, startPoint x: 69, startPoint y: 342, endPoint x: 305, endPoint y: 344, distance: 236.4
click at [305, 344] on div at bounding box center [306, 343] width 16 height 16
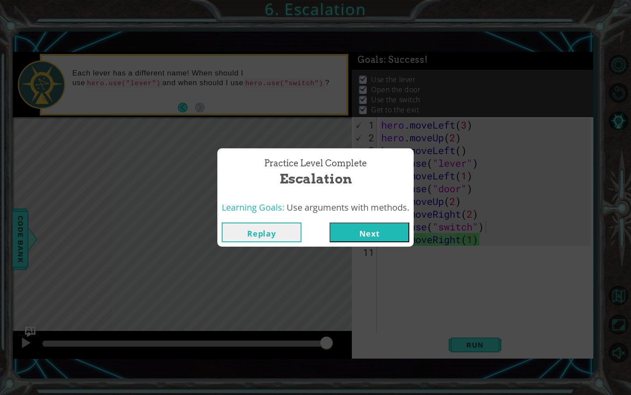
click at [371, 239] on button "Next" at bounding box center [370, 232] width 80 height 20
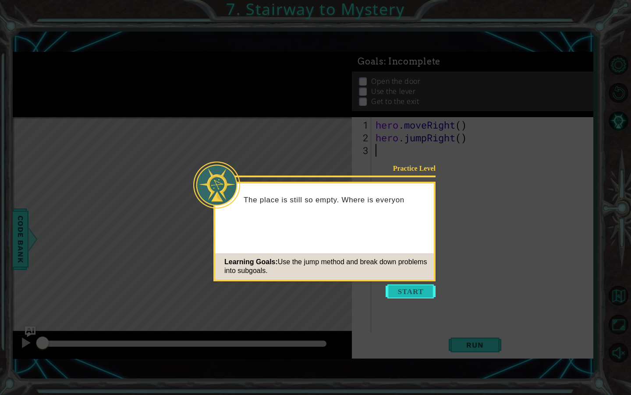
click at [419, 289] on button "Start" at bounding box center [411, 291] width 50 height 14
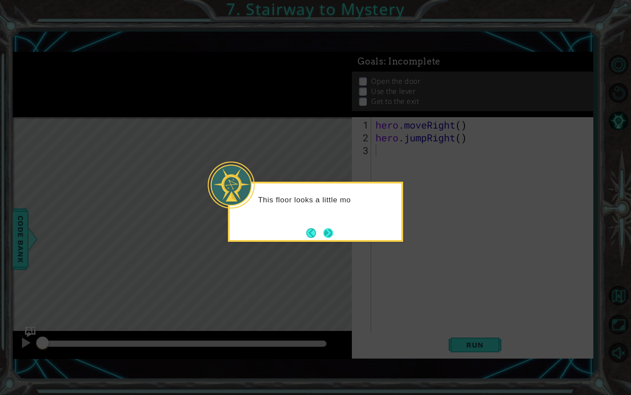
click at [332, 228] on button "Next" at bounding box center [328, 233] width 11 height 11
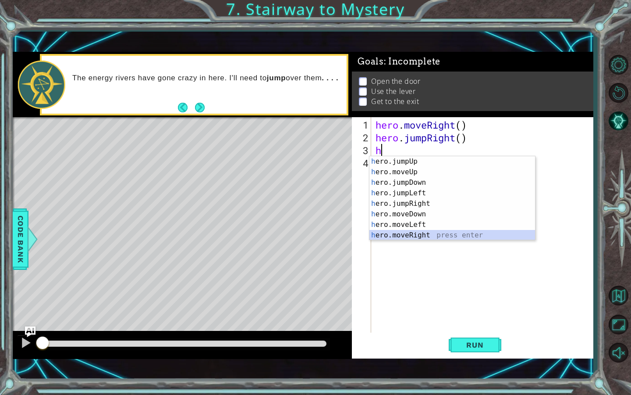
click at [416, 233] on div "h ero.jumpUp press enter h ero.moveUp press enter h ero.jumpDown press enter h …" at bounding box center [453, 208] width 166 height 105
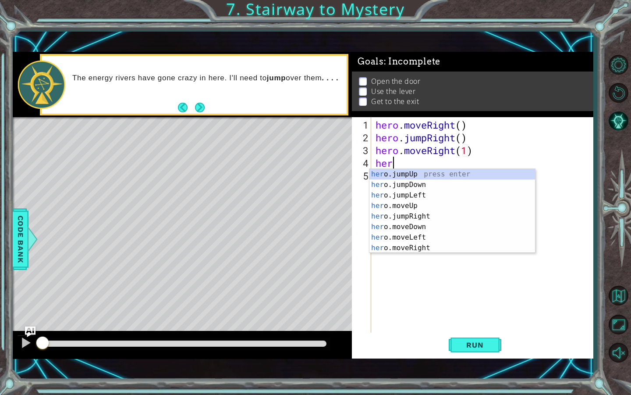
scroll to position [0, 5]
click at [418, 202] on div "her o.jumpUp press enter her o.jumpDown press enter her o.jumpLeft press enter …" at bounding box center [453, 221] width 166 height 105
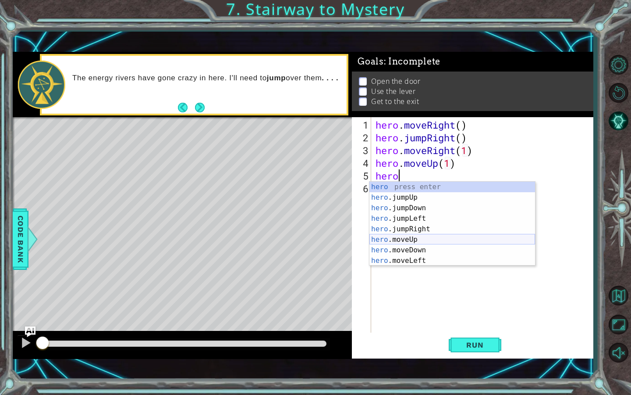
scroll to position [21, 0]
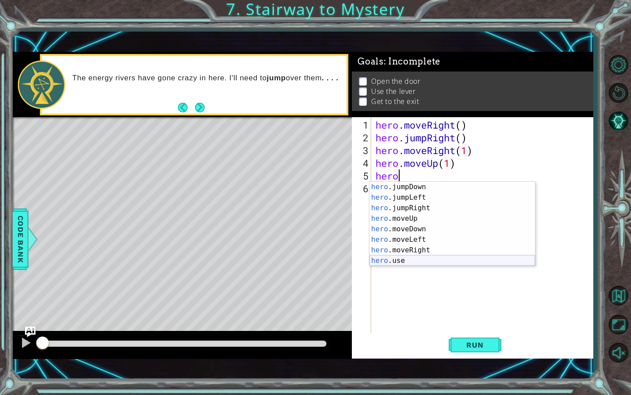
click at [414, 263] on div "hero .jumpDown press enter hero .jumpLeft press enter hero .jumpRight press ent…" at bounding box center [453, 234] width 166 height 105
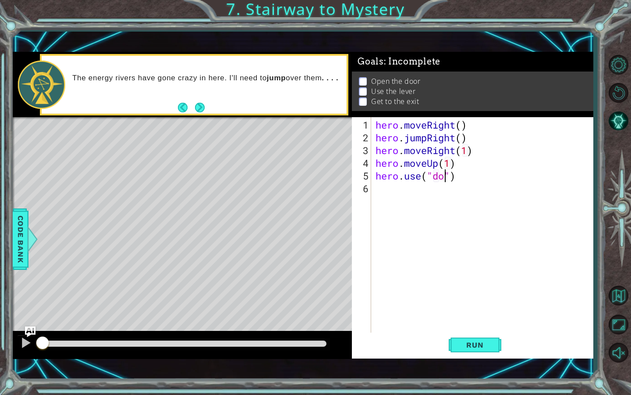
scroll to position [0, 4]
type textarea "hero.use("door")"
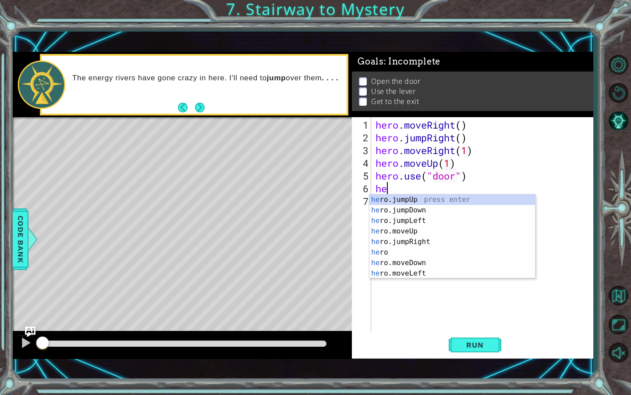
scroll to position [0, 0]
click at [410, 242] on div "her o press enter her o.jumpUp press enter her o.jumpDown press enter her o.jum…" at bounding box center [453, 246] width 166 height 105
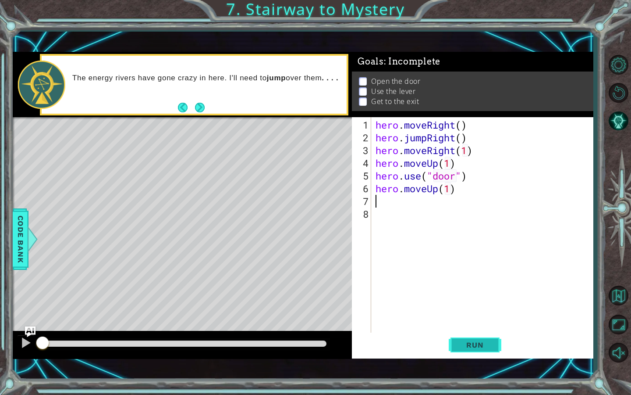
type textarea "hero.moveUp(1)"
click at [458, 341] on span "Run" at bounding box center [475, 344] width 35 height 9
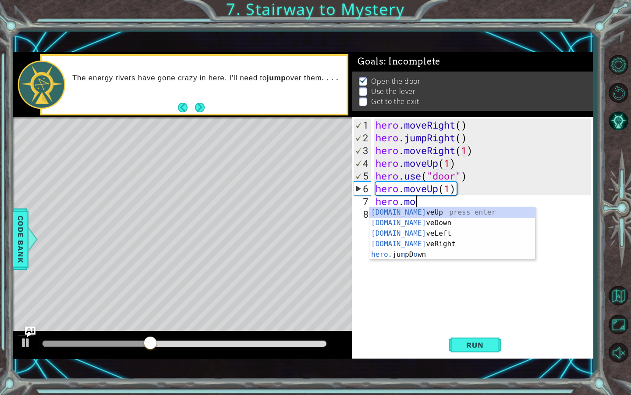
scroll to position [0, 2]
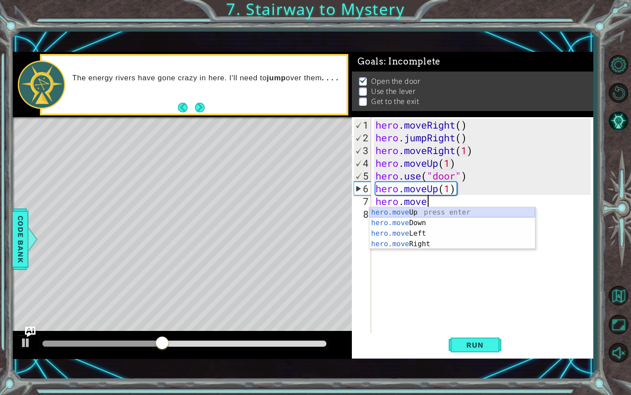
click at [404, 210] on div "hero.move Up press enter hero.move Down press enter hero.move Left press enter …" at bounding box center [453, 238] width 166 height 63
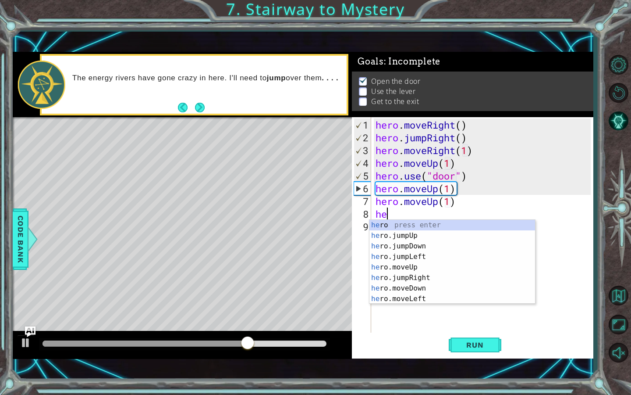
scroll to position [0, 0]
type textarea "h"
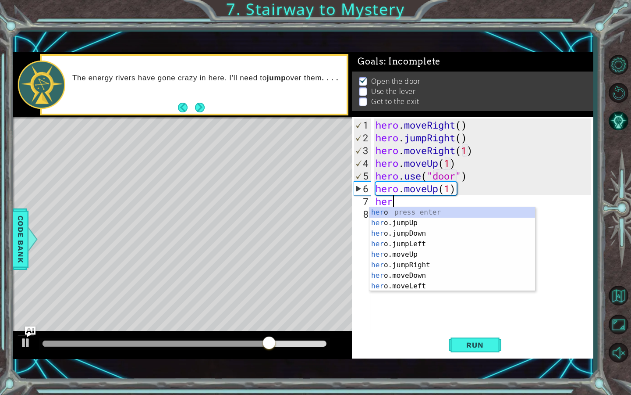
type textarea "h"
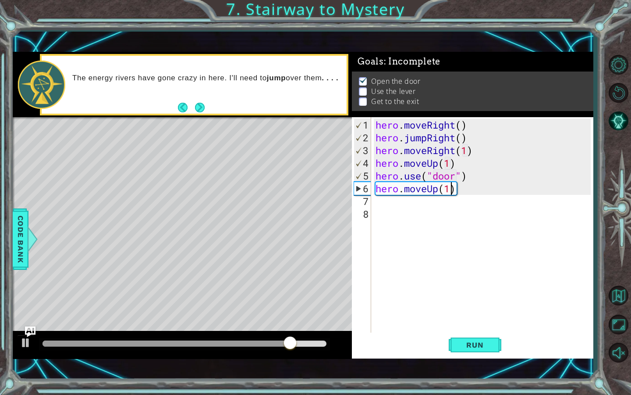
click at [451, 186] on div "hero . moveRight ( ) hero . jumpRight ( ) hero . moveRight ( 1 ) hero . moveUp …" at bounding box center [484, 239] width 221 height 242
type textarea "hero.moveUp(2)"
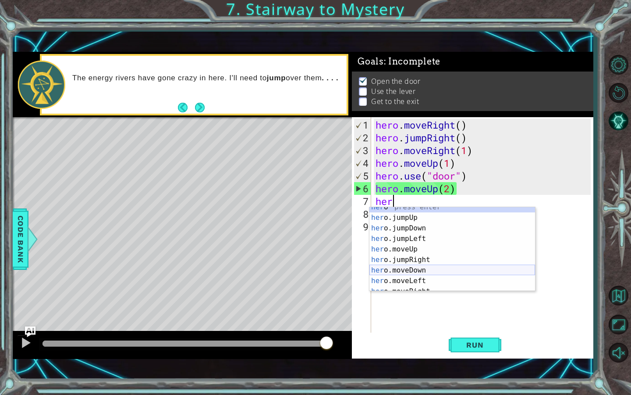
scroll to position [5, 0]
click at [412, 278] on div "her o press enter her o.jumpUp press enter her o.jumpDown press enter her o.jum…" at bounding box center [453, 254] width 166 height 105
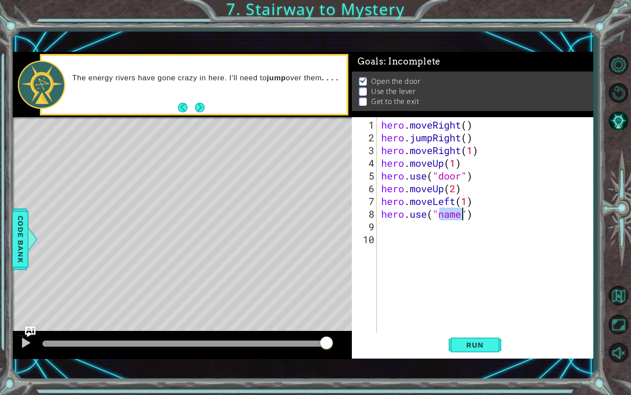
scroll to position [0, 3]
type textarea "hero.use("lever")"
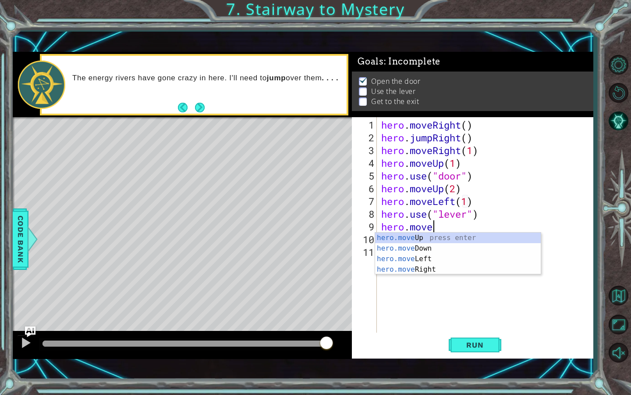
scroll to position [0, 2]
click at [439, 258] on div "hero.move Up press enter hero.move Down press enter hero.move Left press enter …" at bounding box center [458, 263] width 166 height 63
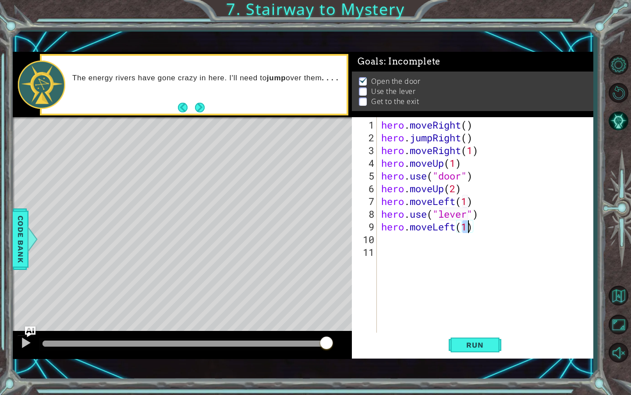
type textarea "hero.moveLeft(2)"
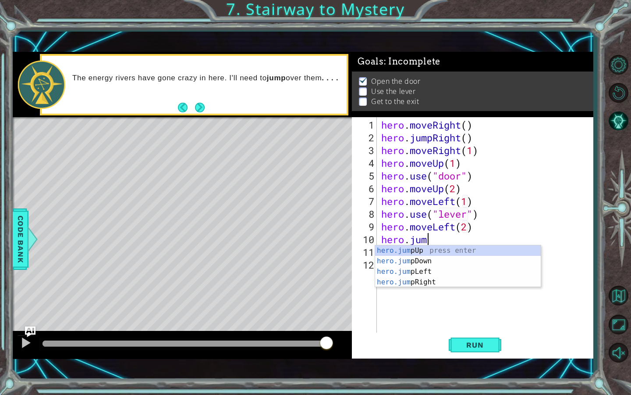
type textarea "hero.jump"
click at [424, 251] on div "hero.jump Up press enter hero.jump Down press enter hero.jump Left press enter …" at bounding box center [458, 276] width 166 height 63
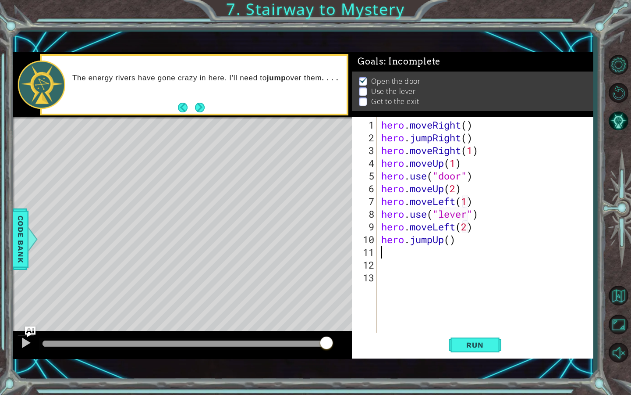
click at [453, 237] on div "hero . moveRight ( ) hero . jumpRight ( ) hero . moveRight ( 1 ) hero . moveUp …" at bounding box center [488, 239] width 216 height 242
type textarea "hero.jumpUp()"
click at [404, 250] on div "hero . moveRight ( ) hero . jumpRight ( ) hero . moveRight ( 1 ) hero . moveUp …" at bounding box center [488, 239] width 216 height 242
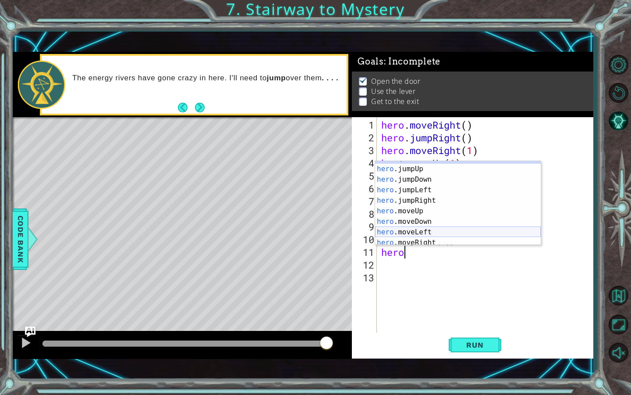
scroll to position [21, 0]
click at [432, 229] on div "hero .jumpDown press enter hero .jumpLeft press enter hero .jumpRight press ent…" at bounding box center [458, 213] width 166 height 105
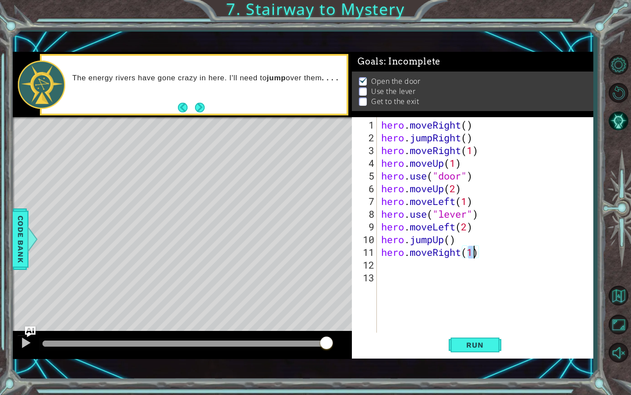
type textarea "hero.moveRight(2)"
click at [460, 349] on span "Run" at bounding box center [475, 344] width 35 height 9
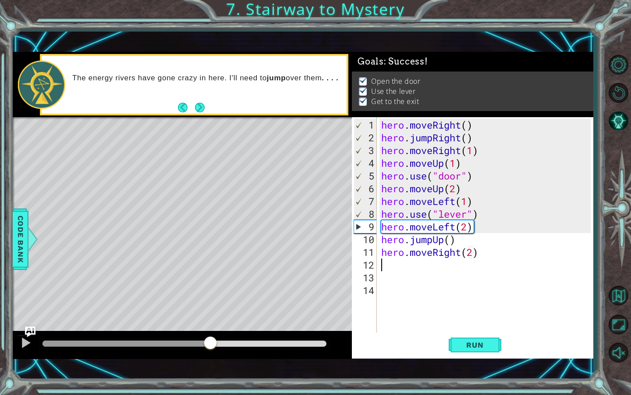
drag, startPoint x: 64, startPoint y: 343, endPoint x: 210, endPoint y: 349, distance: 146.1
click at [210, 349] on div at bounding box center [211, 343] width 16 height 16
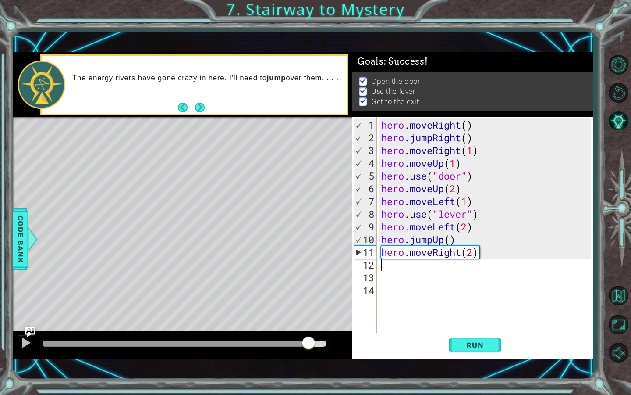
drag, startPoint x: 210, startPoint y: 349, endPoint x: 309, endPoint y: 347, distance: 98.7
click at [309, 347] on div at bounding box center [309, 343] width 16 height 16
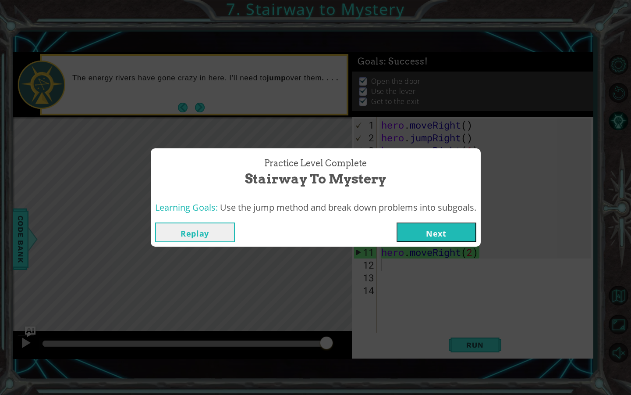
click at [443, 235] on button "Next" at bounding box center [437, 232] width 80 height 20
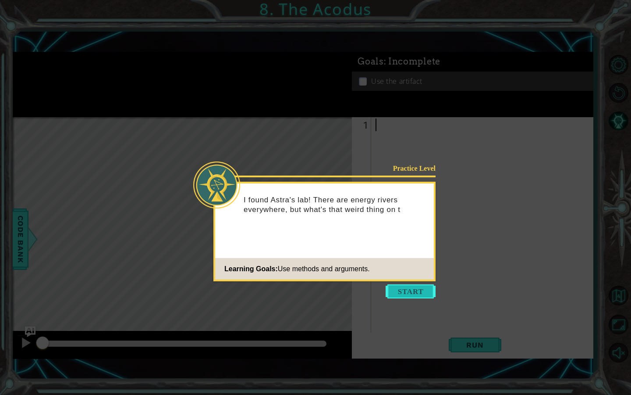
click at [397, 291] on button "Start" at bounding box center [411, 291] width 50 height 14
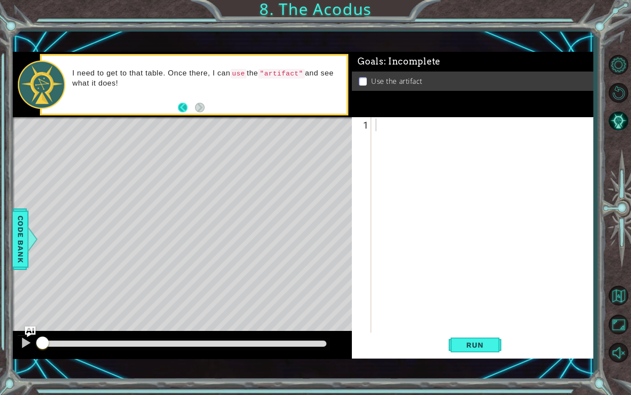
click at [185, 107] on button "Back" at bounding box center [186, 108] width 17 height 10
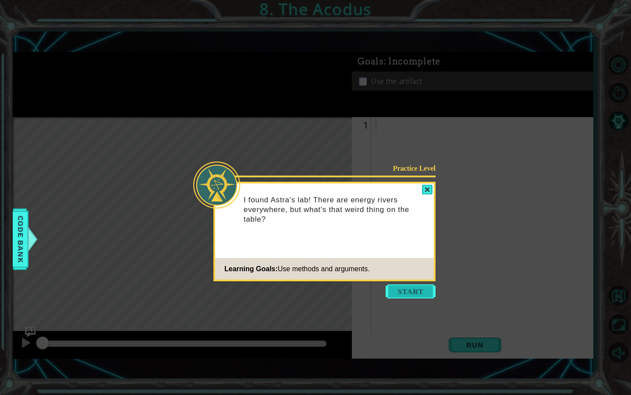
click at [412, 294] on button "Start" at bounding box center [411, 291] width 50 height 14
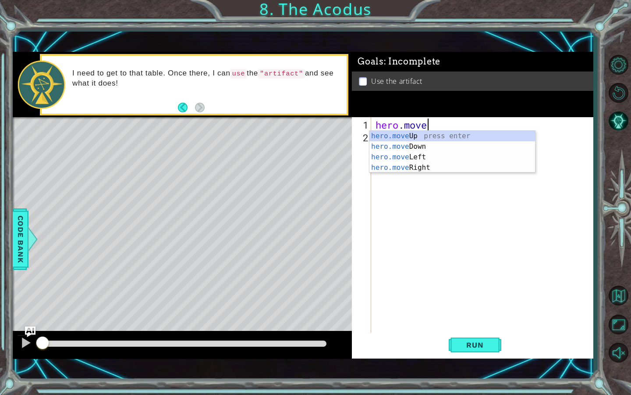
scroll to position [0, 2]
click at [434, 133] on div "hero.move Up press enter hero.move Down press enter hero.move Left press enter …" at bounding box center [453, 162] width 166 height 63
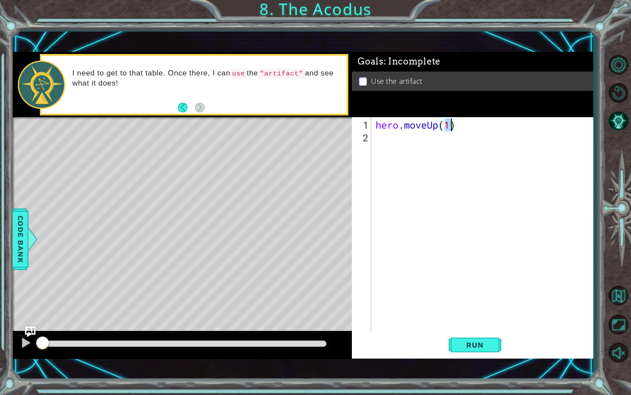
type textarea "hero.moveUp(2)"
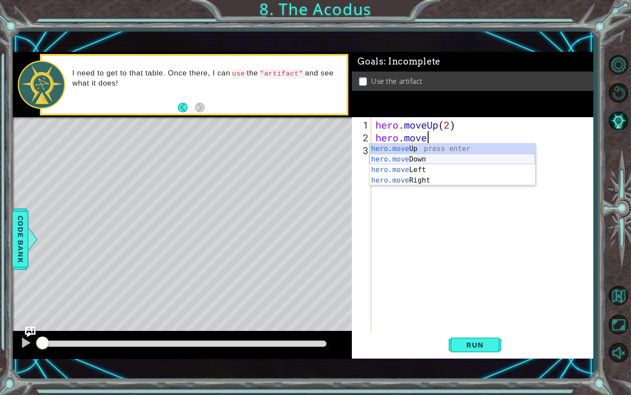
click at [419, 164] on div "hero.move Up press enter hero.move Down press enter hero.move Left press enter …" at bounding box center [453, 174] width 166 height 63
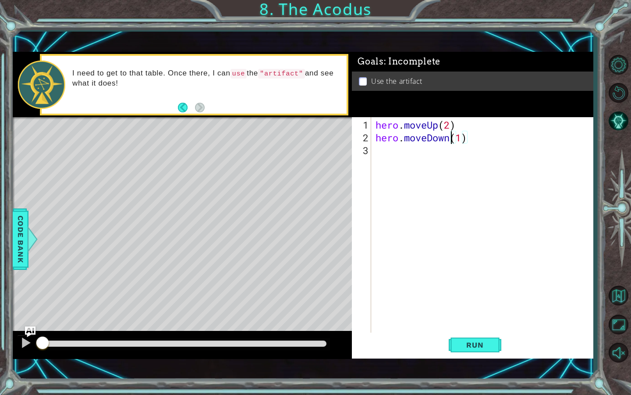
click at [450, 137] on div "hero . moveUp ( 2 ) hero . moveDown ( 1 )" at bounding box center [484, 239] width 221 height 242
click at [487, 135] on div "hero . moveUp ( 2 ) hero . moveLeft ( 1 ) ( 1 )" at bounding box center [484, 239] width 221 height 242
type textarea "hero.moveLeft(1)"
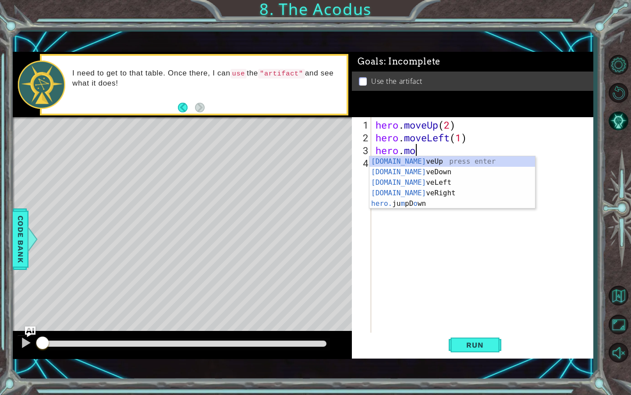
scroll to position [0, 2]
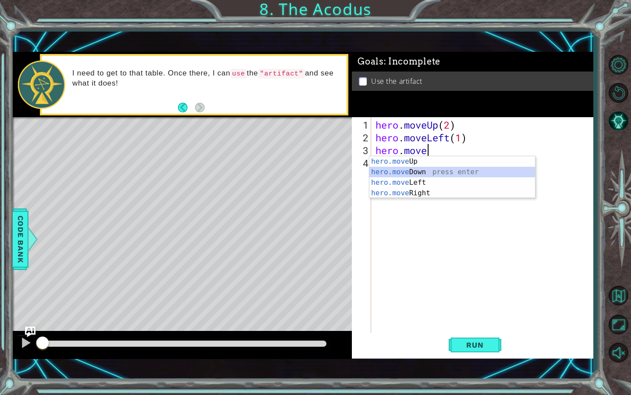
click at [434, 171] on div "hero.move Up press enter hero.move Down press enter hero.move Left press enter …" at bounding box center [453, 187] width 166 height 63
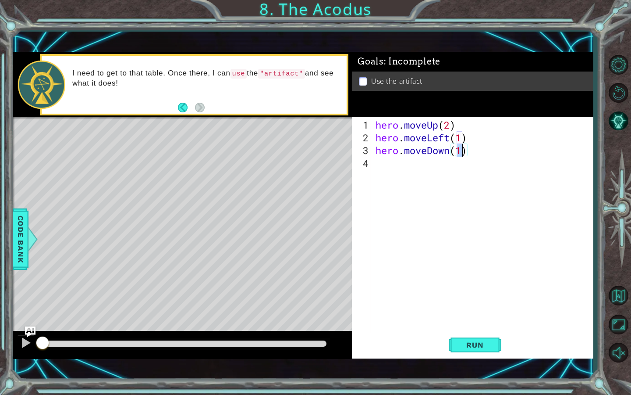
type textarea "hero.moveDown(2)"
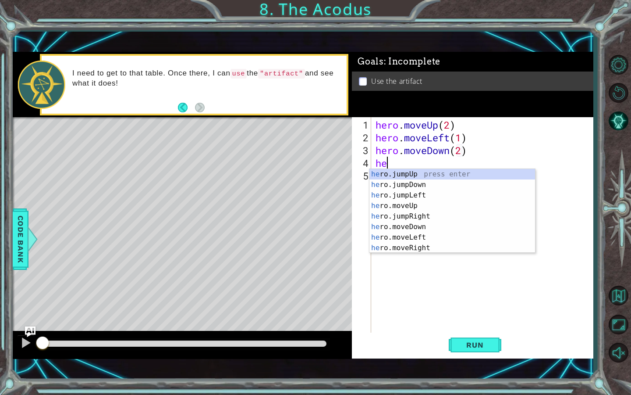
type textarea "hero"
click at [442, 192] on div "hero .jumpUp press enter hero .jumpDown press enter hero .jumpLeft press enter …" at bounding box center [453, 221] width 166 height 105
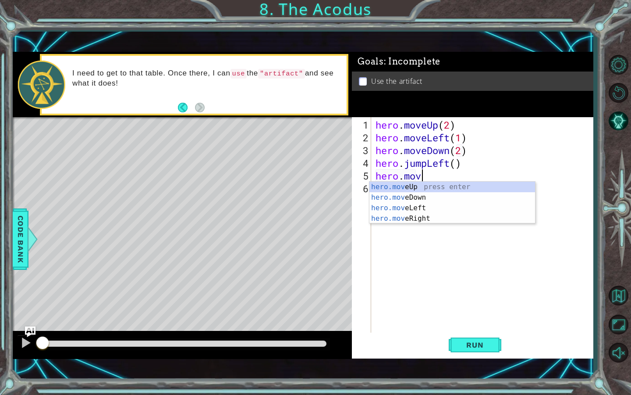
scroll to position [0, 2]
click at [425, 189] on div "hero.move Up press enter hero.move Down press enter hero.move Left press enter …" at bounding box center [453, 213] width 166 height 63
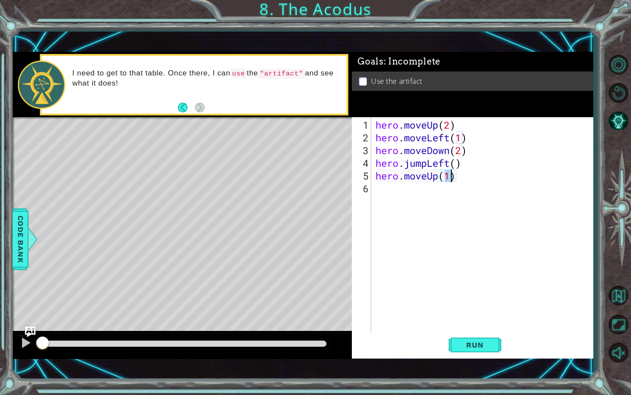
type textarea "hero.moveUp(2)"
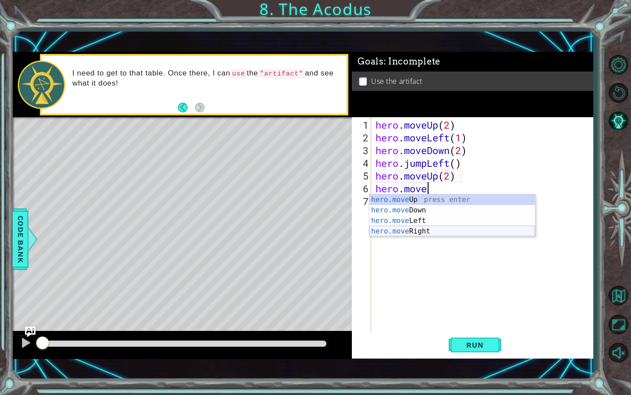
click at [415, 230] on div "hero.move Up press enter hero.move Down press enter hero.move Left press enter …" at bounding box center [453, 225] width 166 height 63
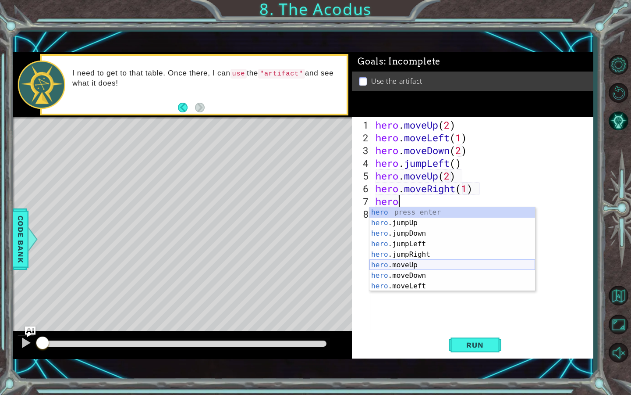
scroll to position [21, 0]
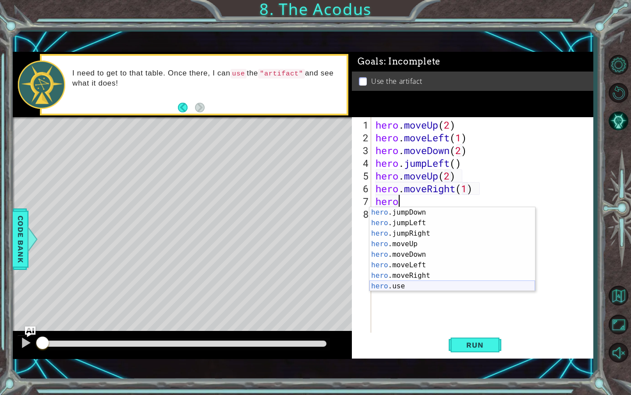
click at [406, 286] on div "hero .jumpDown press enter hero .jumpLeft press enter hero .jumpRight press ent…" at bounding box center [453, 259] width 166 height 105
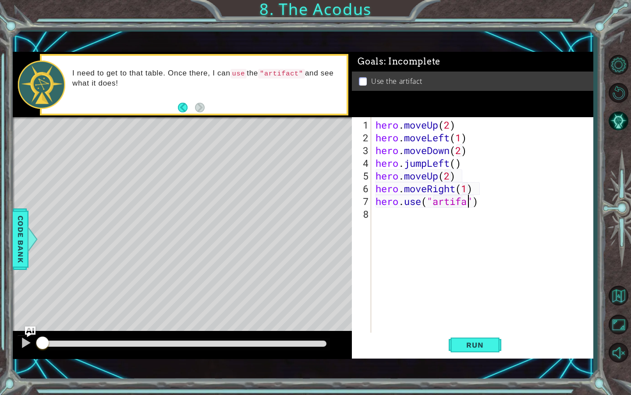
scroll to position [0, 4]
type textarea "hero.use("artifact")"
click at [477, 337] on button "Run" at bounding box center [475, 344] width 53 height 24
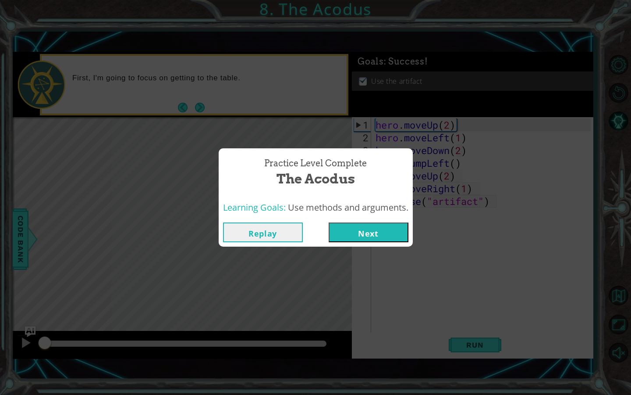
drag, startPoint x: 73, startPoint y: 342, endPoint x: 35, endPoint y: 345, distance: 38.3
click at [35, 345] on body "1 ההההההההההההההההההההההההההההההההההההההההההההההההההההההההההההההההההההההההההההה…" at bounding box center [315, 197] width 631 height 395
click at [264, 230] on button "Replay" at bounding box center [263, 232] width 80 height 20
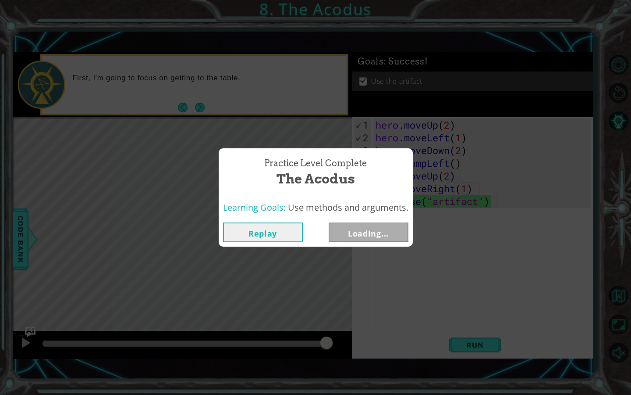
drag, startPoint x: 86, startPoint y: 342, endPoint x: 517, endPoint y: 344, distance: 431.1
click at [517, 344] on body "1 ההההההההההההההההההההההההההההההההההההההההההההההההההההההההההההההההההההההההההההה…" at bounding box center [315, 197] width 631 height 395
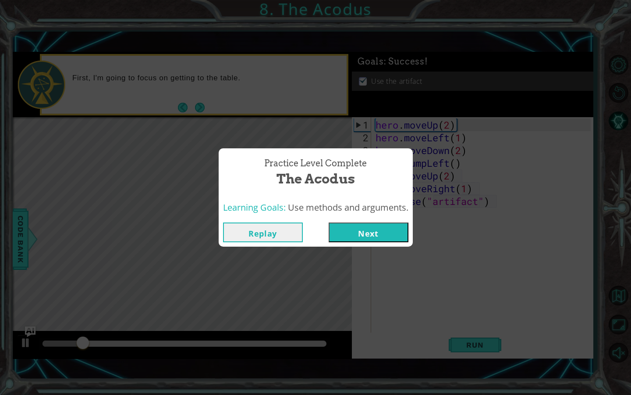
click at [392, 230] on button "Next" at bounding box center [369, 232] width 80 height 20
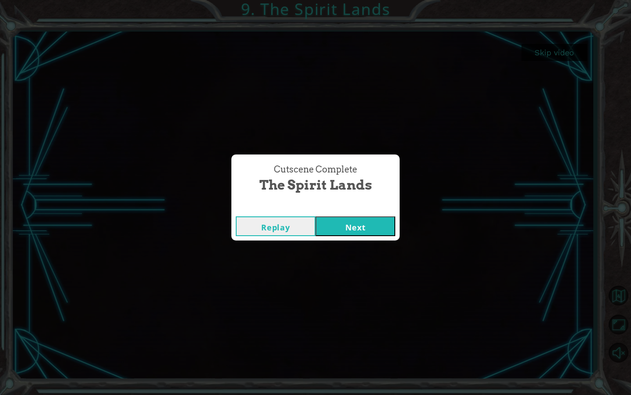
click at [370, 227] on button "Next" at bounding box center [356, 226] width 80 height 20
